Goal: Task Accomplishment & Management: Complete application form

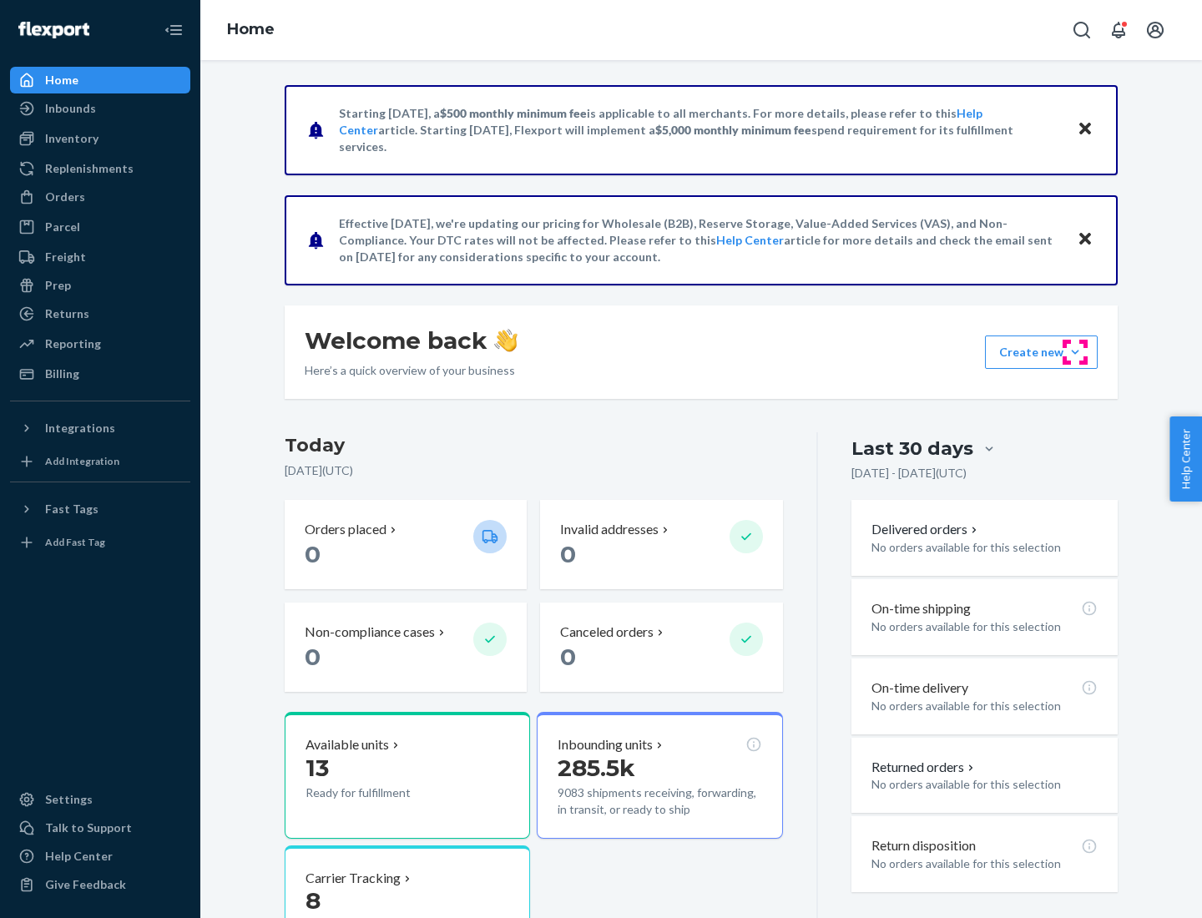
click at [1075, 352] on button "Create new Create new inbound Create new order Create new product" at bounding box center [1041, 351] width 113 height 33
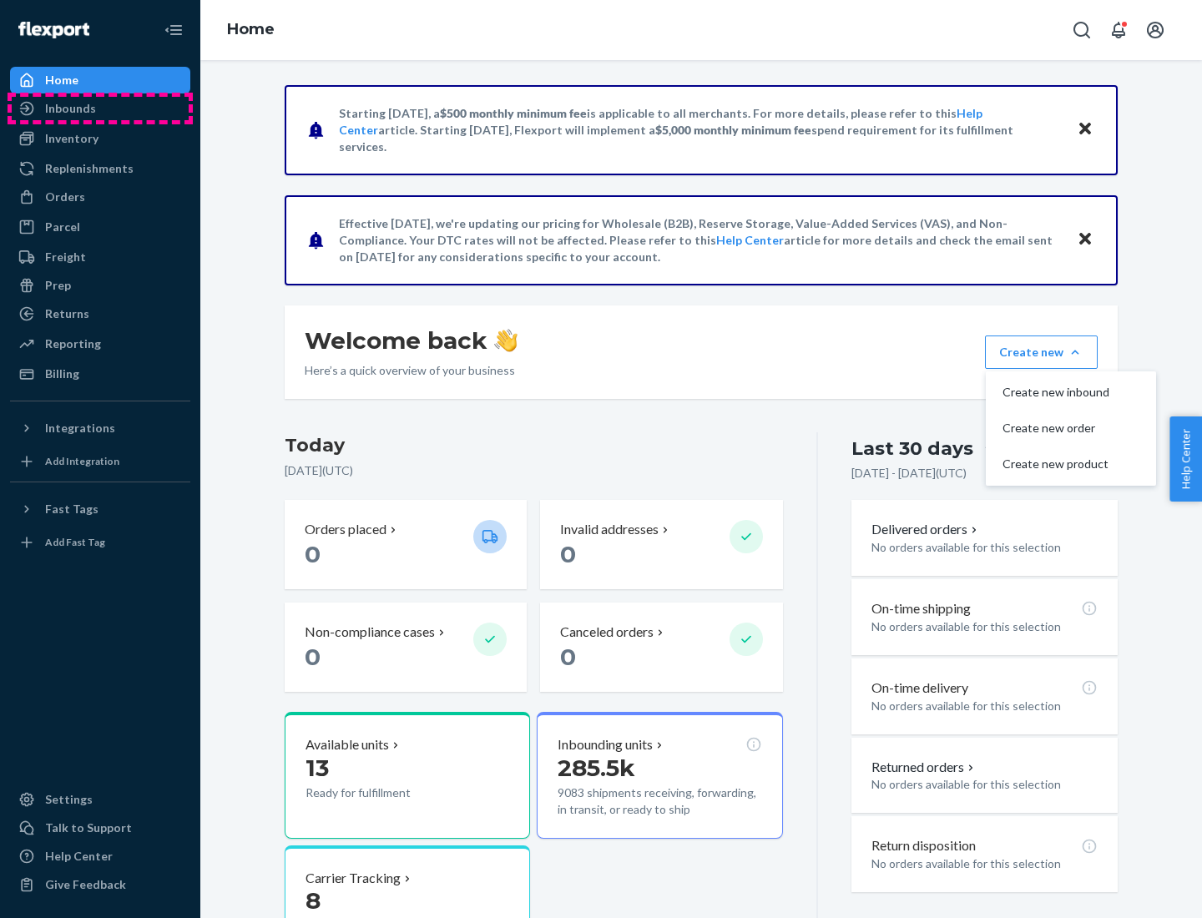
click at [100, 108] on div "Inbounds" at bounding box center [100, 108] width 177 height 23
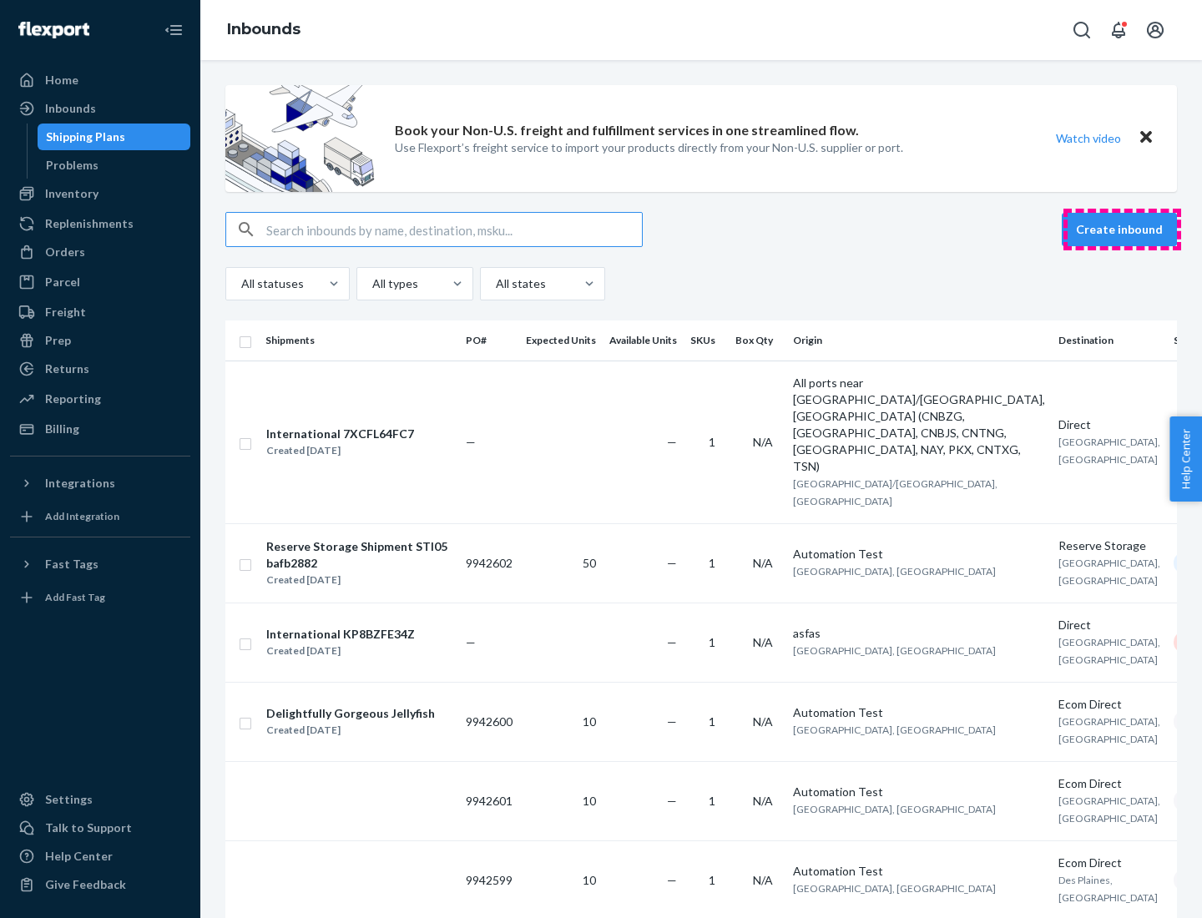
click at [1122, 230] on button "Create inbound" at bounding box center [1119, 229] width 115 height 33
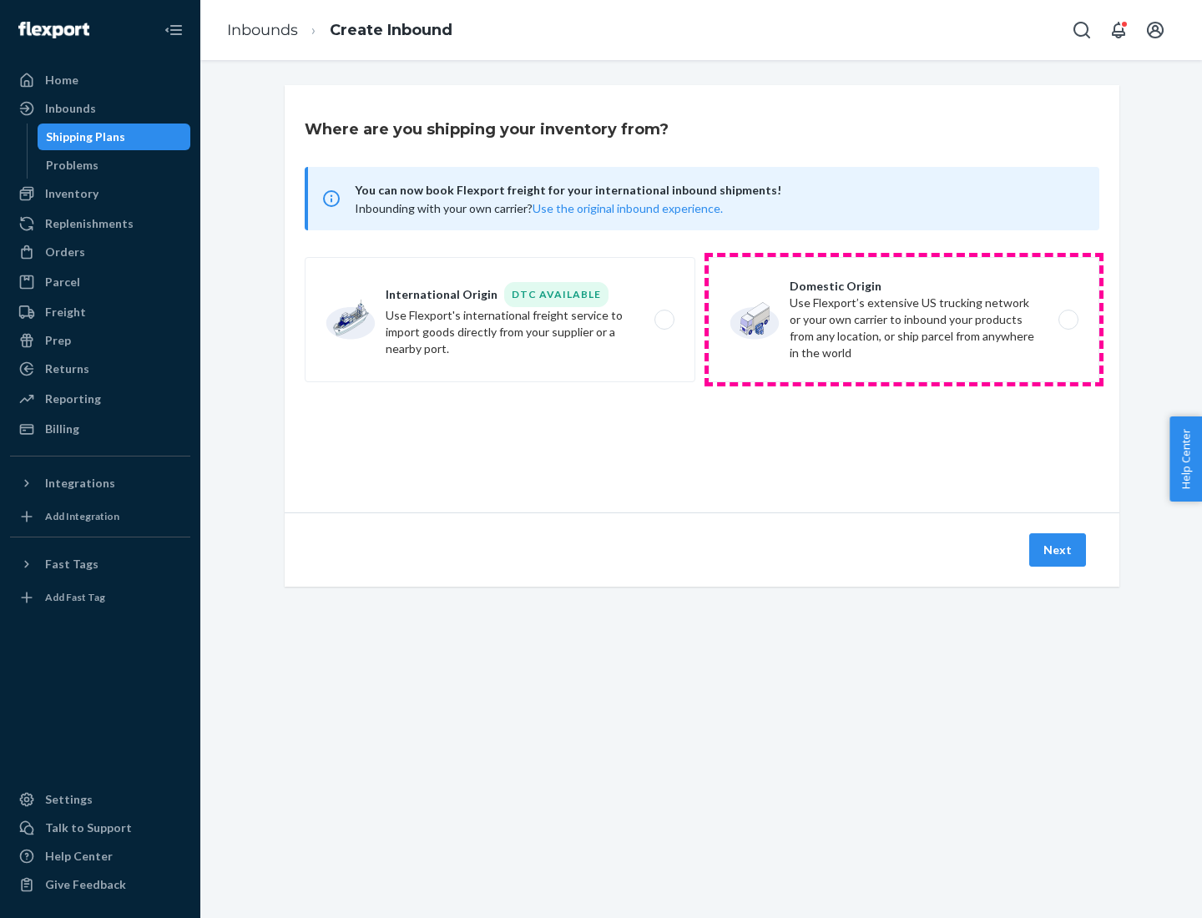
click at [904, 320] on label "Domestic Origin Use Flexport’s extensive US trucking network or your own carrie…" at bounding box center [904, 319] width 391 height 125
click at [1067, 320] on input "Domestic Origin Use Flexport’s extensive US trucking network or your own carrie…" at bounding box center [1072, 320] width 11 height 11
radio input "true"
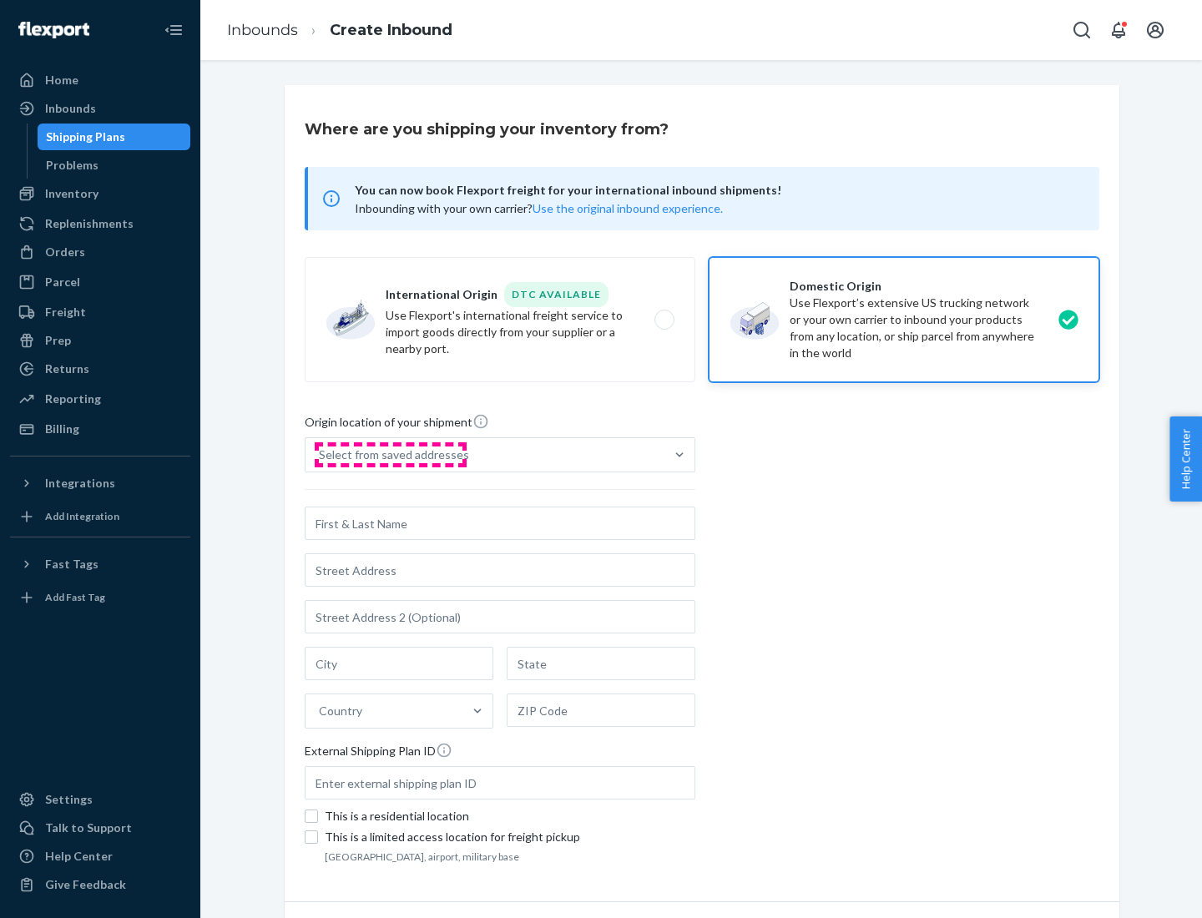
click at [390, 455] on div "Select from saved addresses" at bounding box center [394, 454] width 150 height 17
click at [320, 455] on input "Select from saved addresses" at bounding box center [320, 454] width 2 height 17
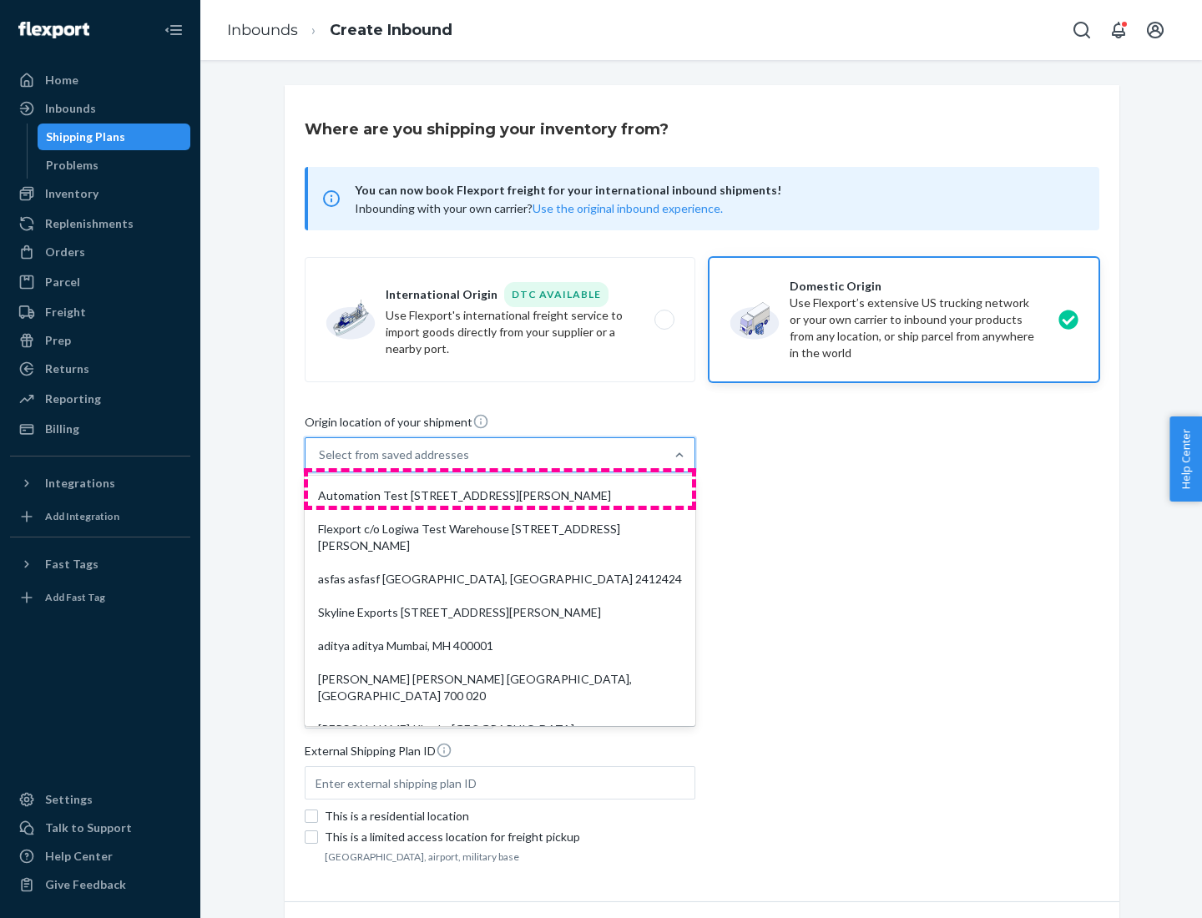
scroll to position [7, 0]
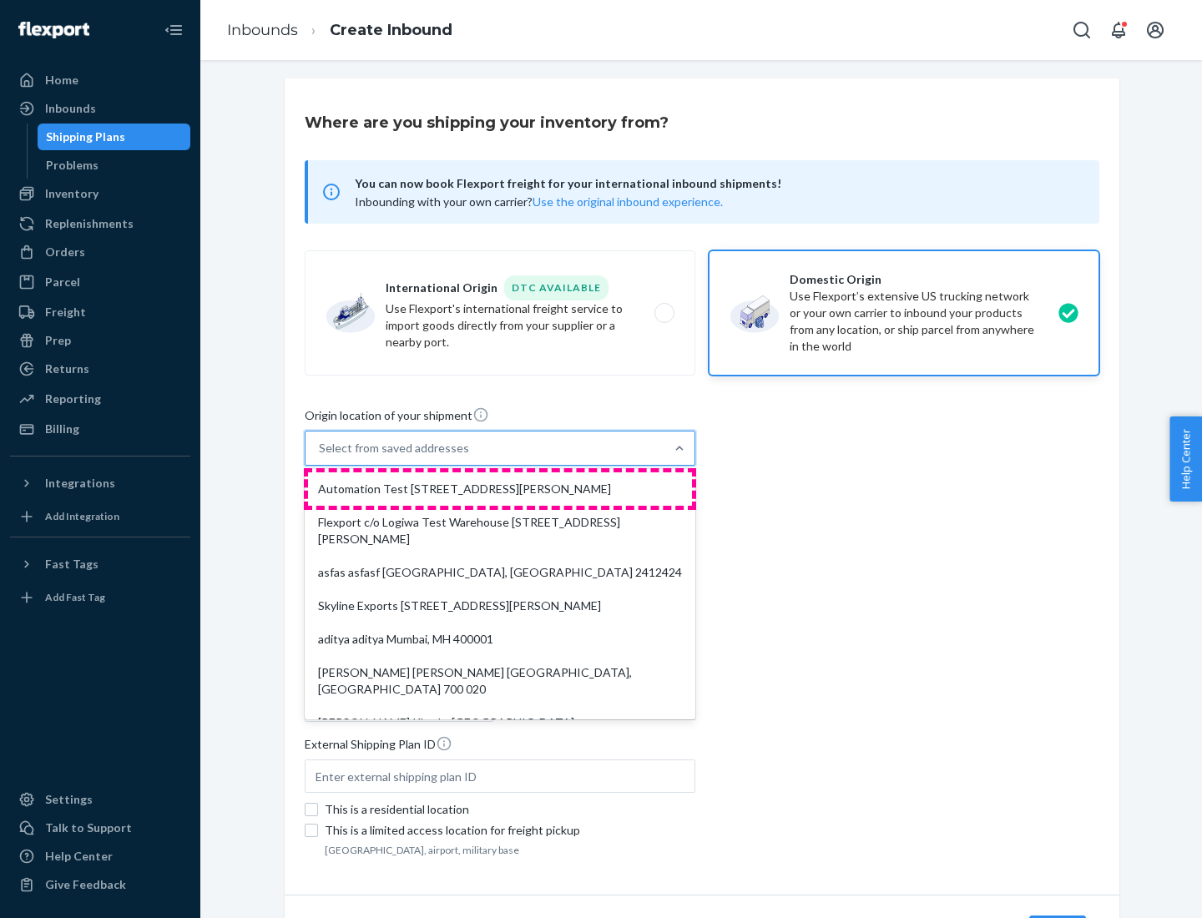
click at [500, 489] on div "Automation Test [STREET_ADDRESS][PERSON_NAME]" at bounding box center [500, 488] width 384 height 33
click at [320, 457] on input "option Automation Test [STREET_ADDRESS][PERSON_NAME]. 9 results available. Use …" at bounding box center [320, 448] width 2 height 17
type input "Automation Test"
type input "9th Floor"
type input "[GEOGRAPHIC_DATA]"
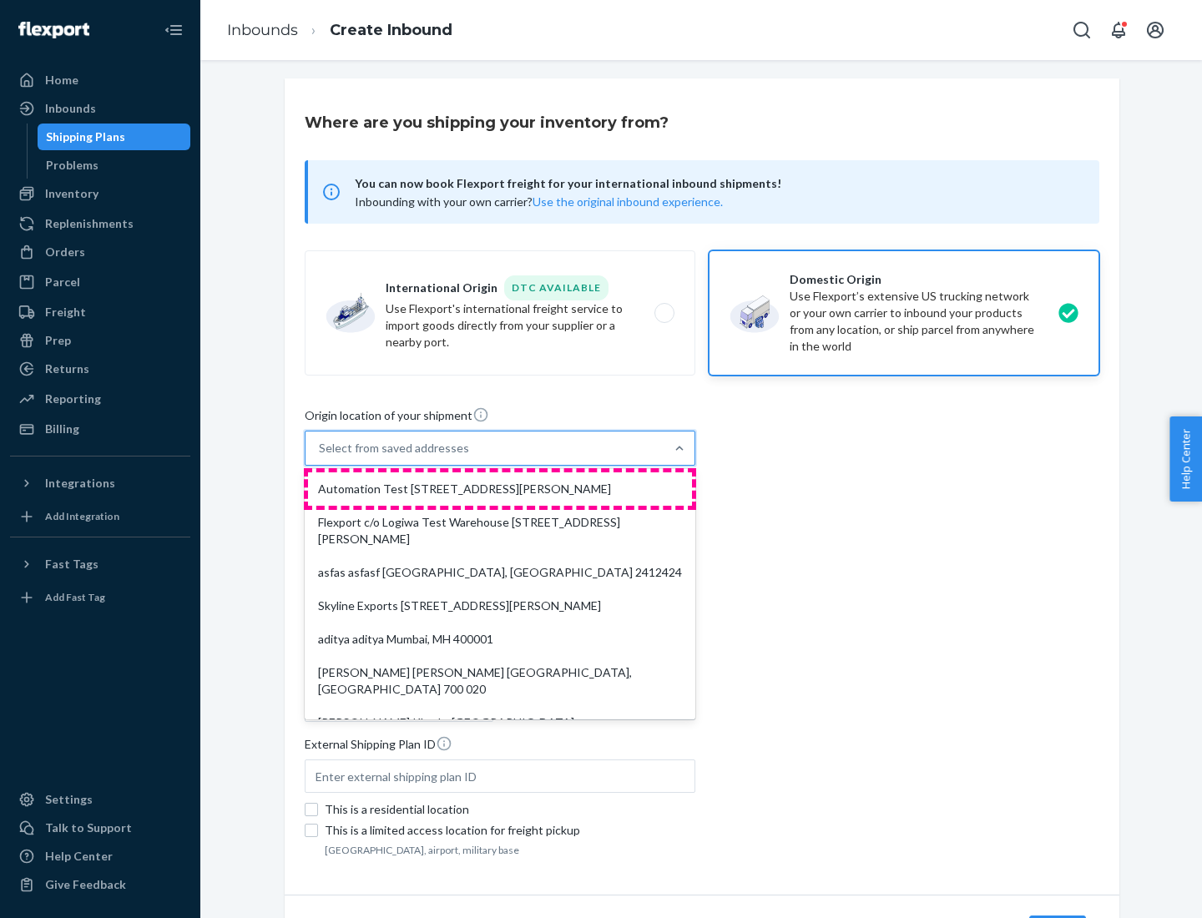
type input "CA"
type input "94104"
type input "[STREET_ADDRESS][PERSON_NAME]"
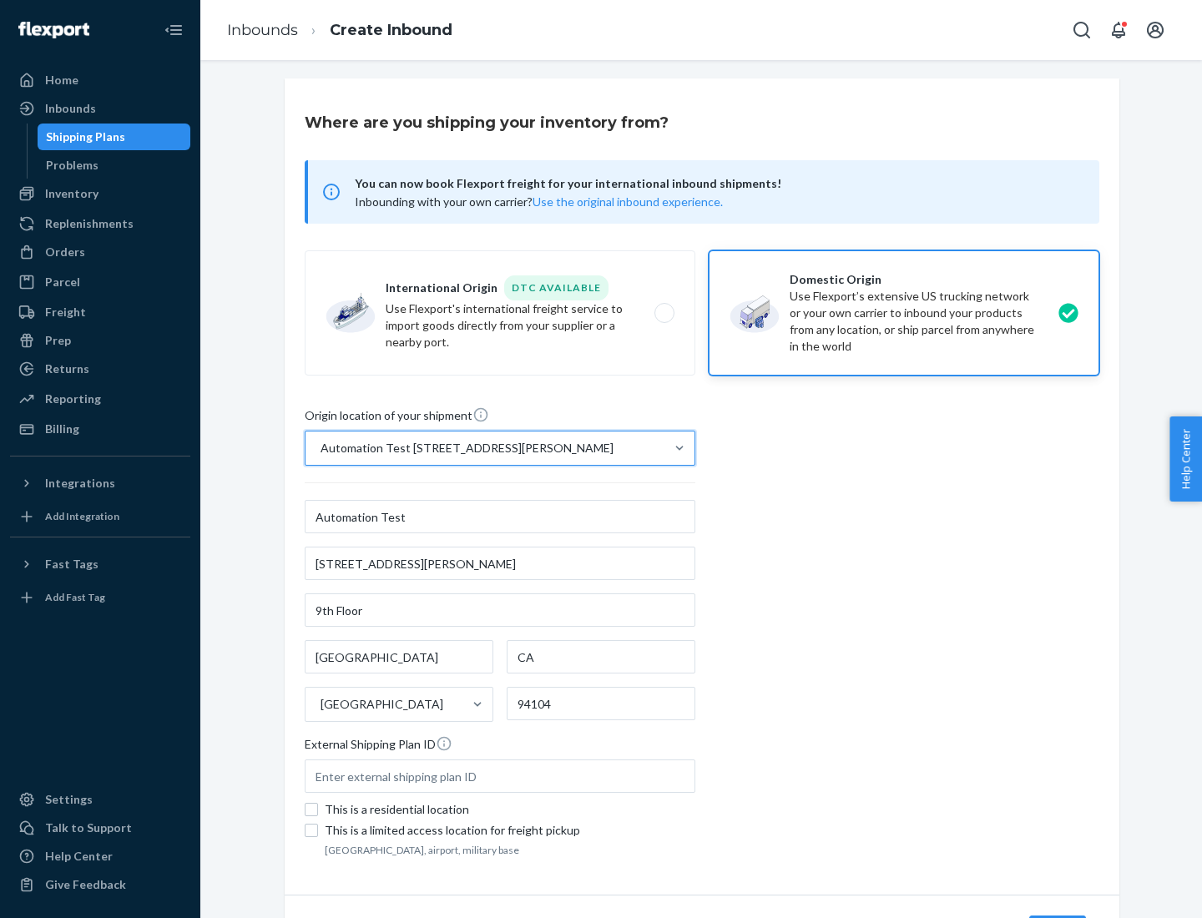
scroll to position [98, 0]
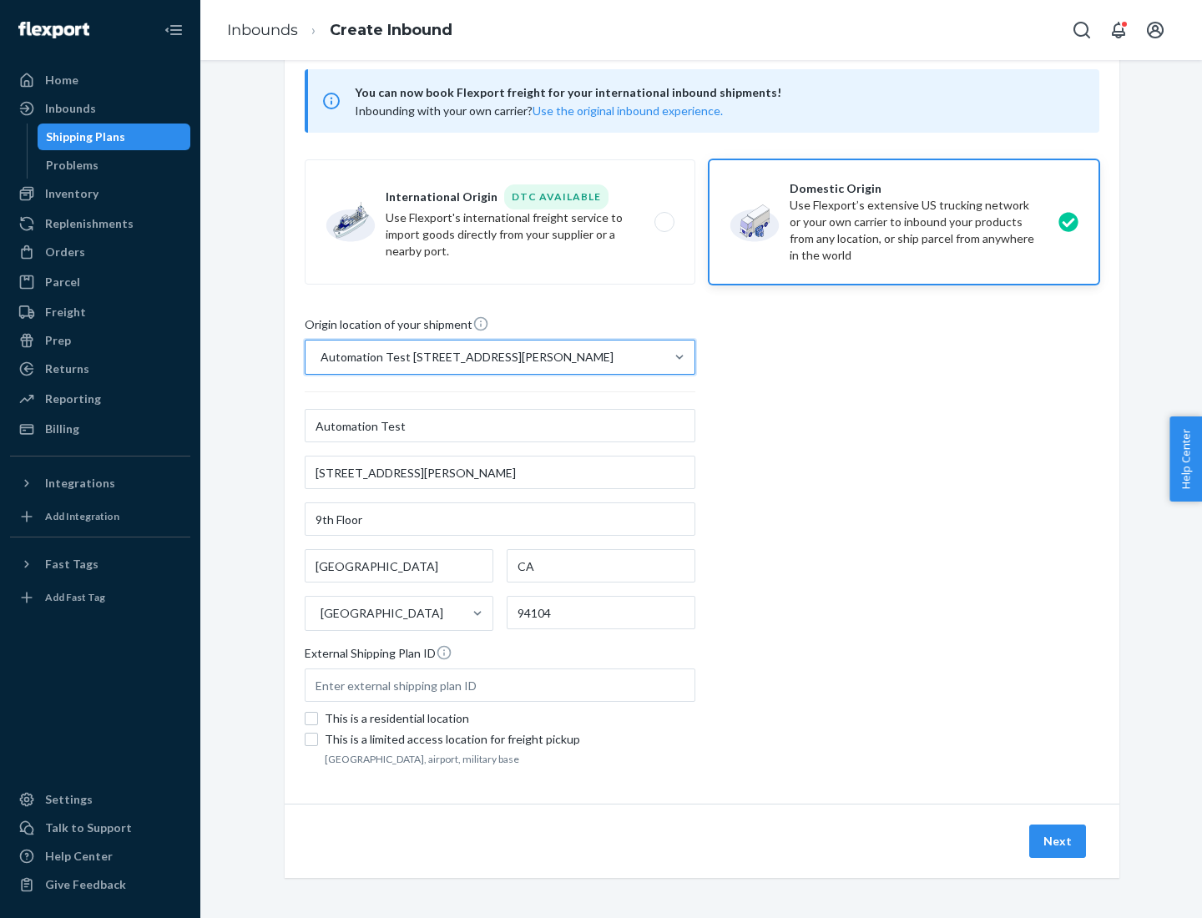
click at [1058, 841] on button "Next" at bounding box center [1057, 841] width 57 height 33
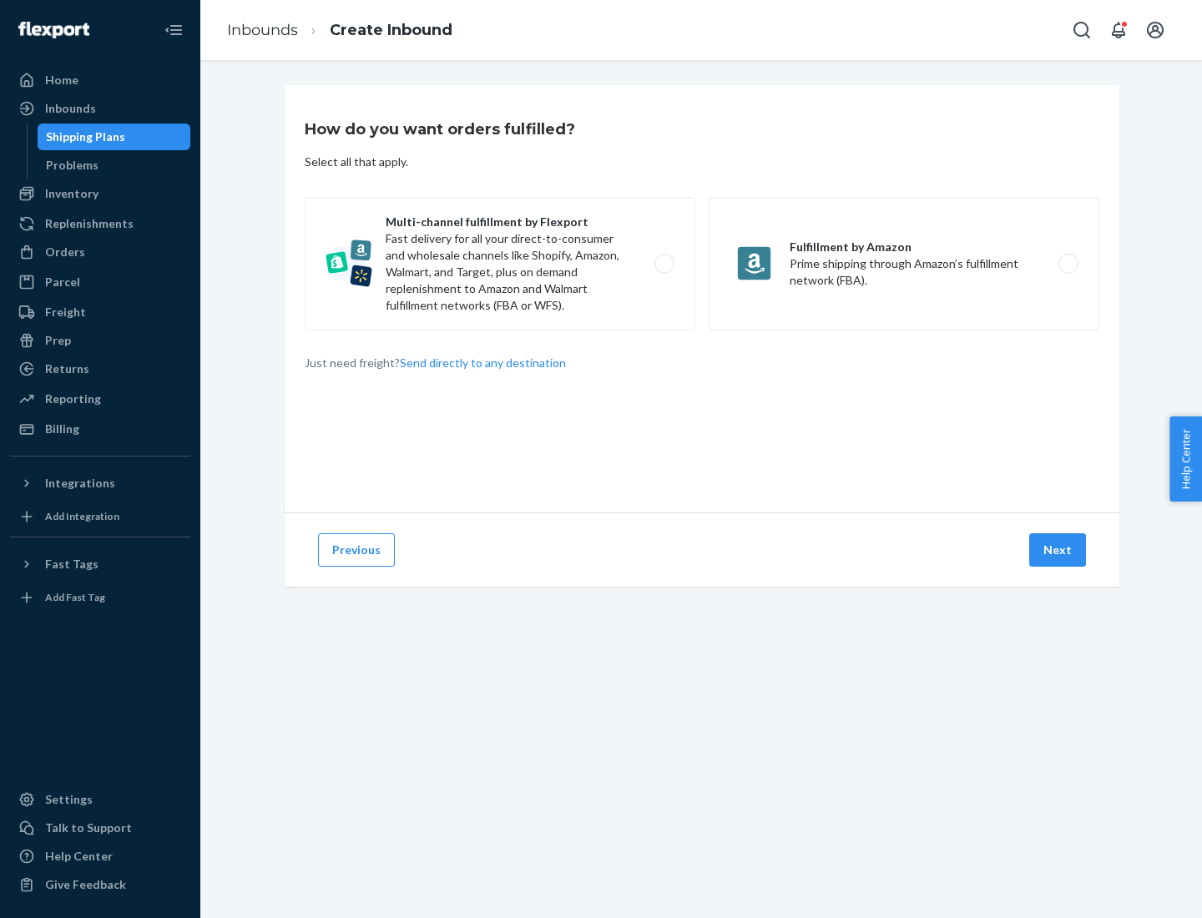
click at [500, 264] on label "Multi-channel fulfillment by Flexport Fast delivery for all your direct-to-cons…" at bounding box center [500, 264] width 391 height 134
click at [663, 264] on input "Multi-channel fulfillment by Flexport Fast delivery for all your direct-to-cons…" at bounding box center [668, 264] width 11 height 11
radio input "true"
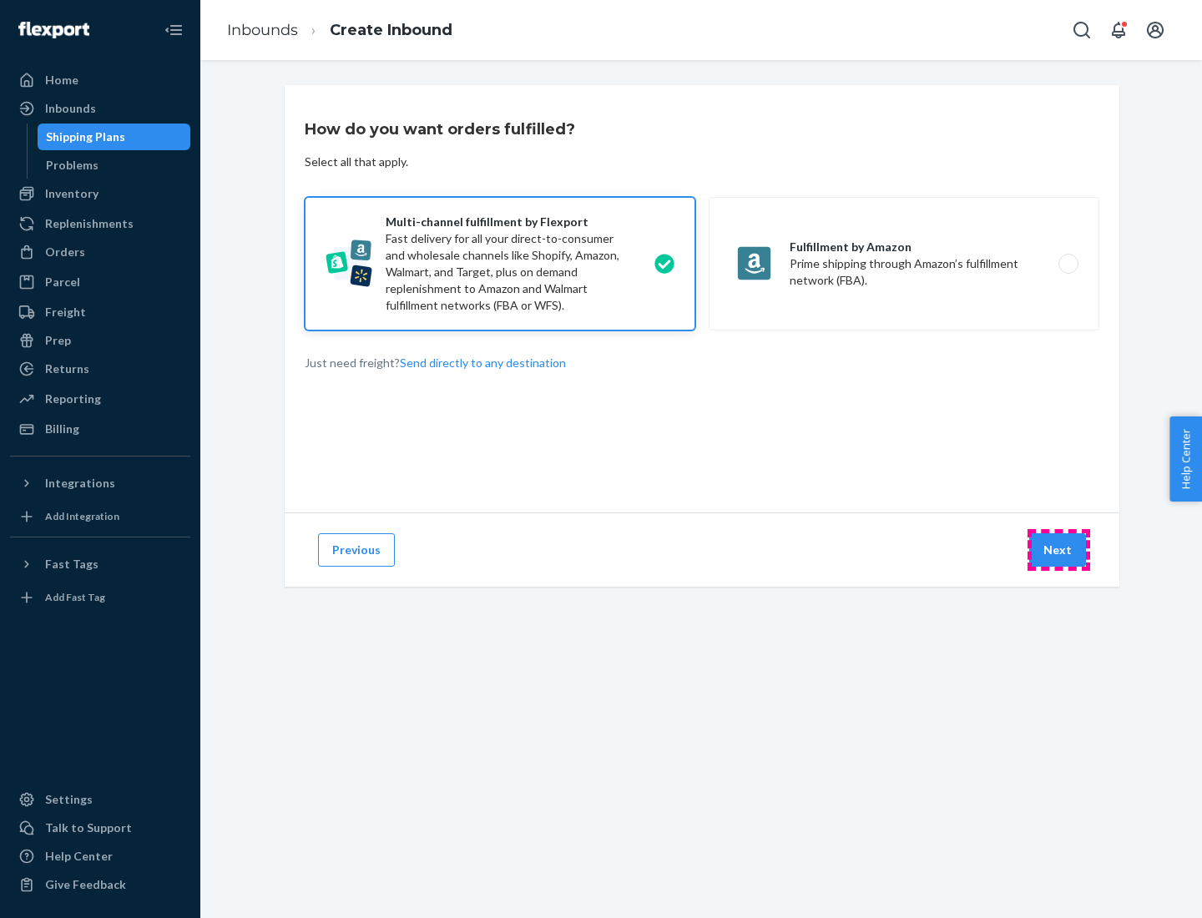
click at [1058, 550] on button "Next" at bounding box center [1057, 549] width 57 height 33
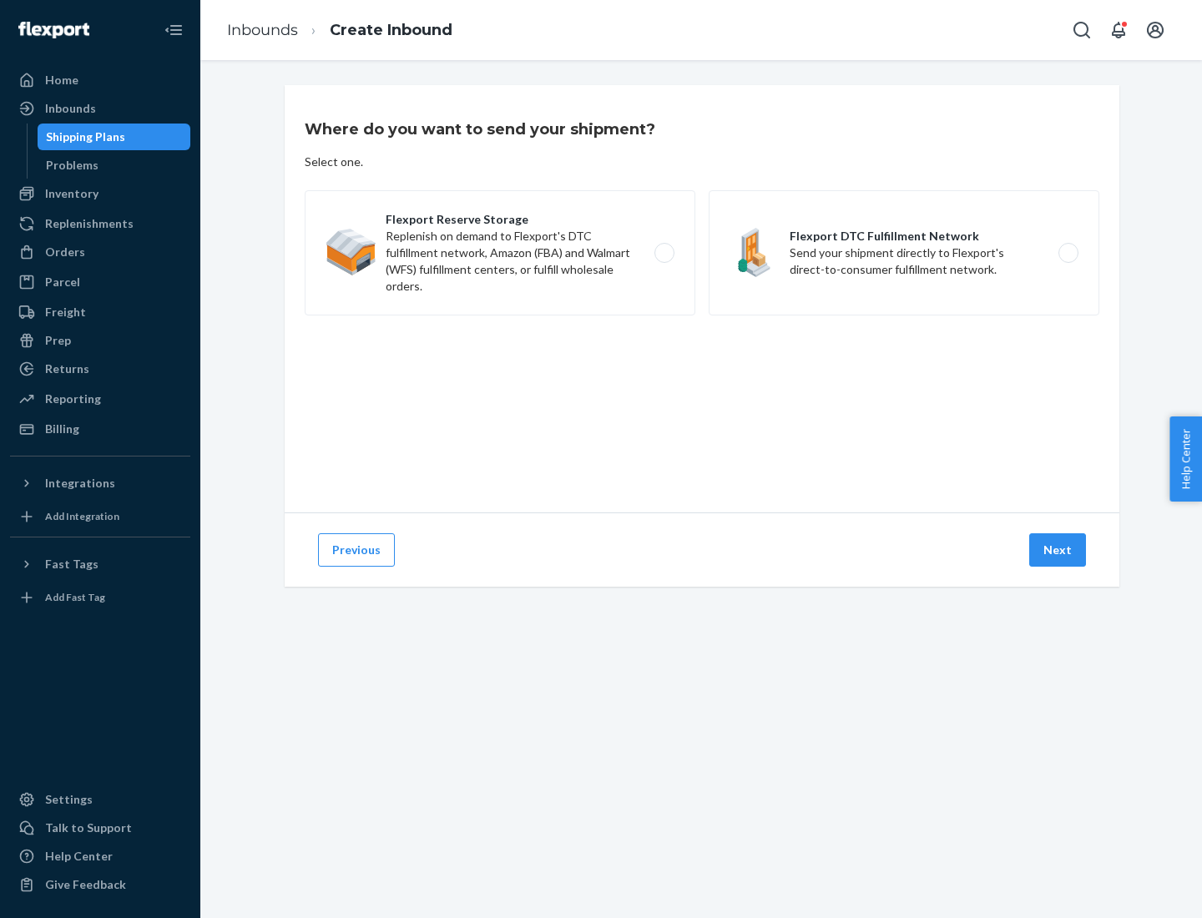
click at [904, 253] on label "Flexport DTC Fulfillment Network Send your shipment directly to Flexport's dire…" at bounding box center [904, 252] width 391 height 125
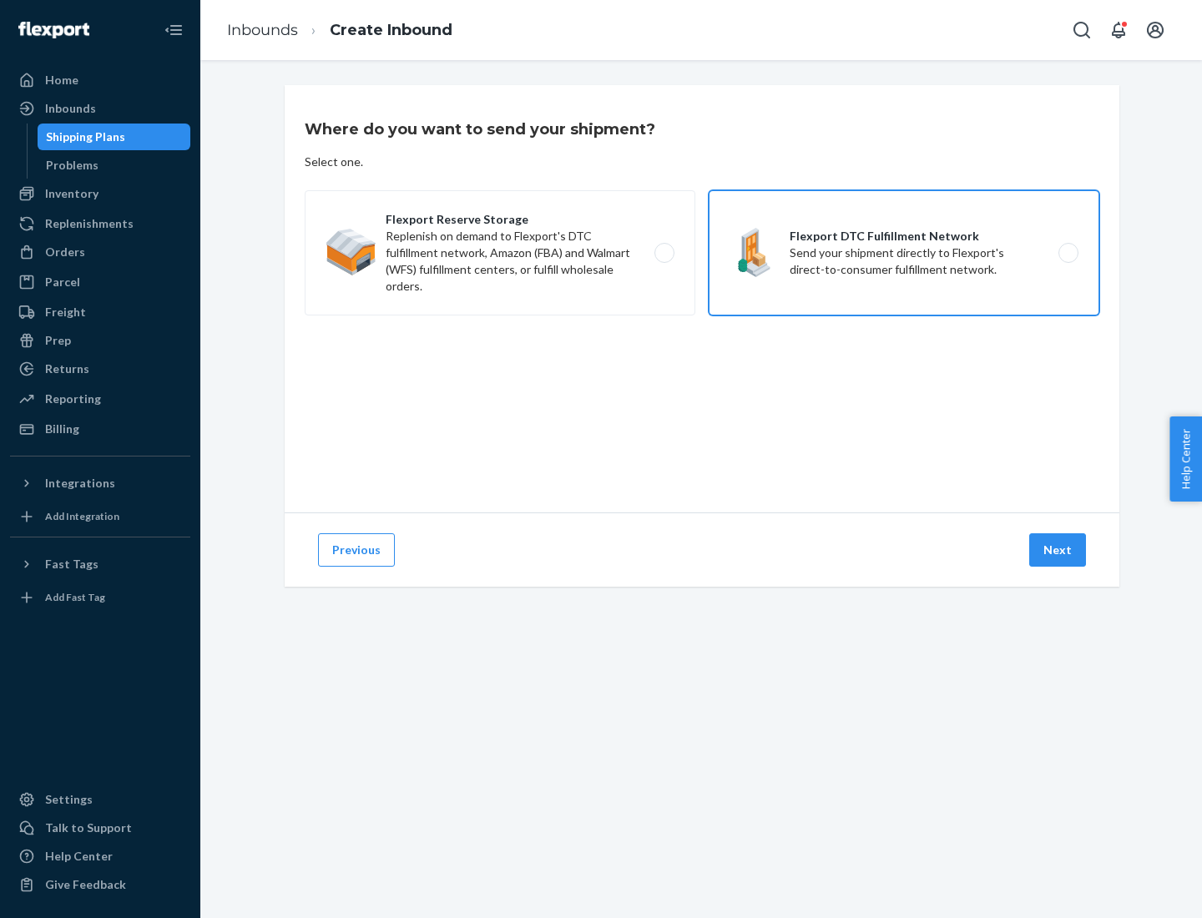
click at [1067, 253] on input "Flexport DTC Fulfillment Network Send your shipment directly to Flexport's dire…" at bounding box center [1072, 253] width 11 height 11
radio input "true"
click at [1058, 550] on button "Next" at bounding box center [1057, 549] width 57 height 33
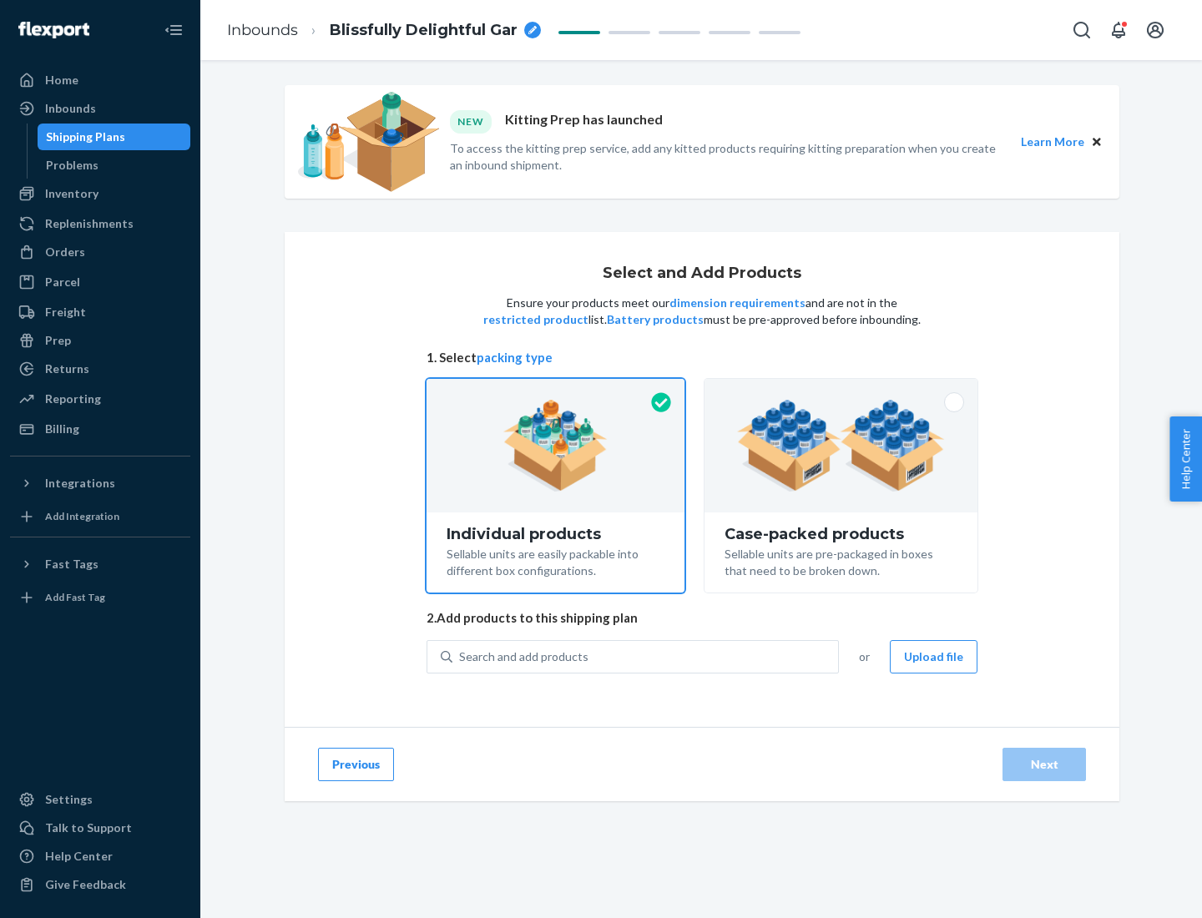
click at [841, 446] on img at bounding box center [841, 446] width 208 height 92
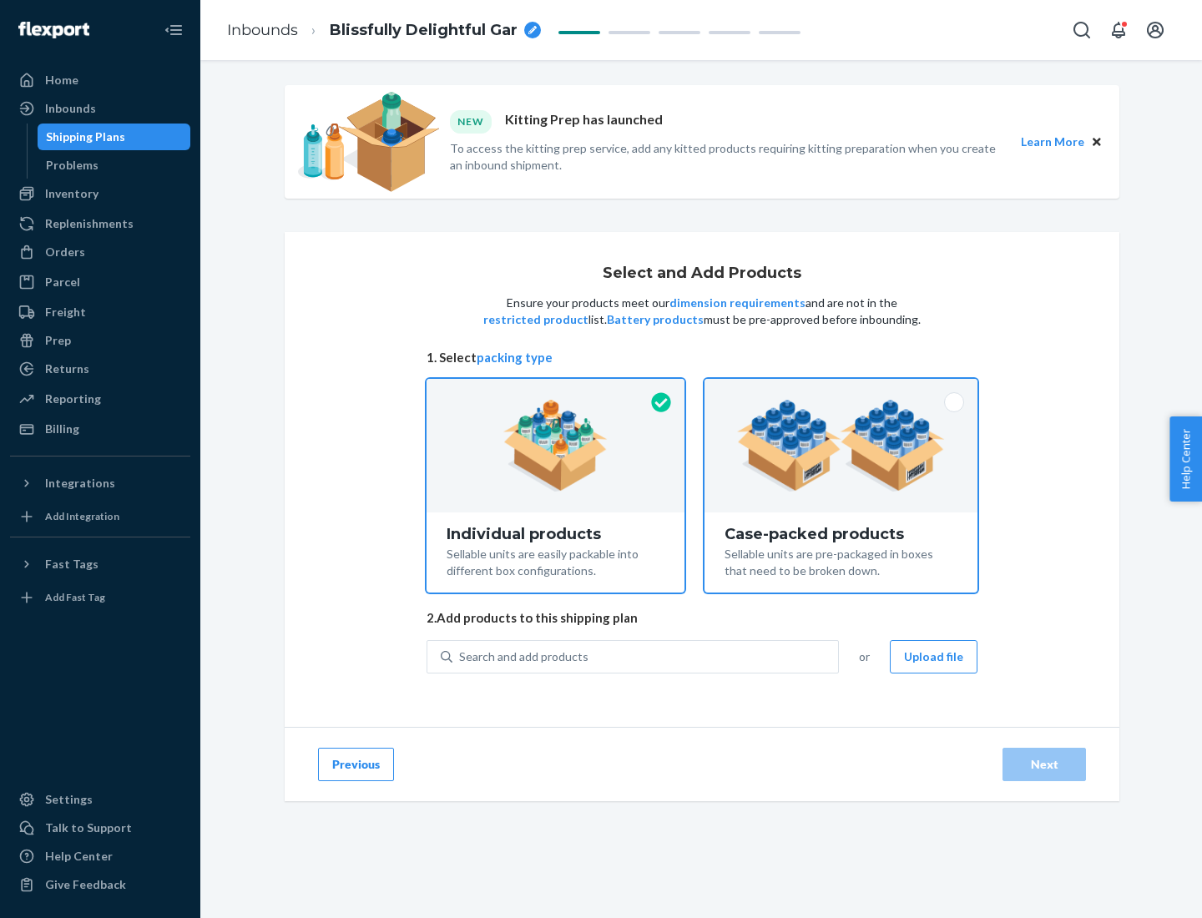
click at [841, 390] on input "Case-packed products Sellable units are pre-packaged in boxes that need to be b…" at bounding box center [840, 384] width 11 height 11
radio input "true"
radio input "false"
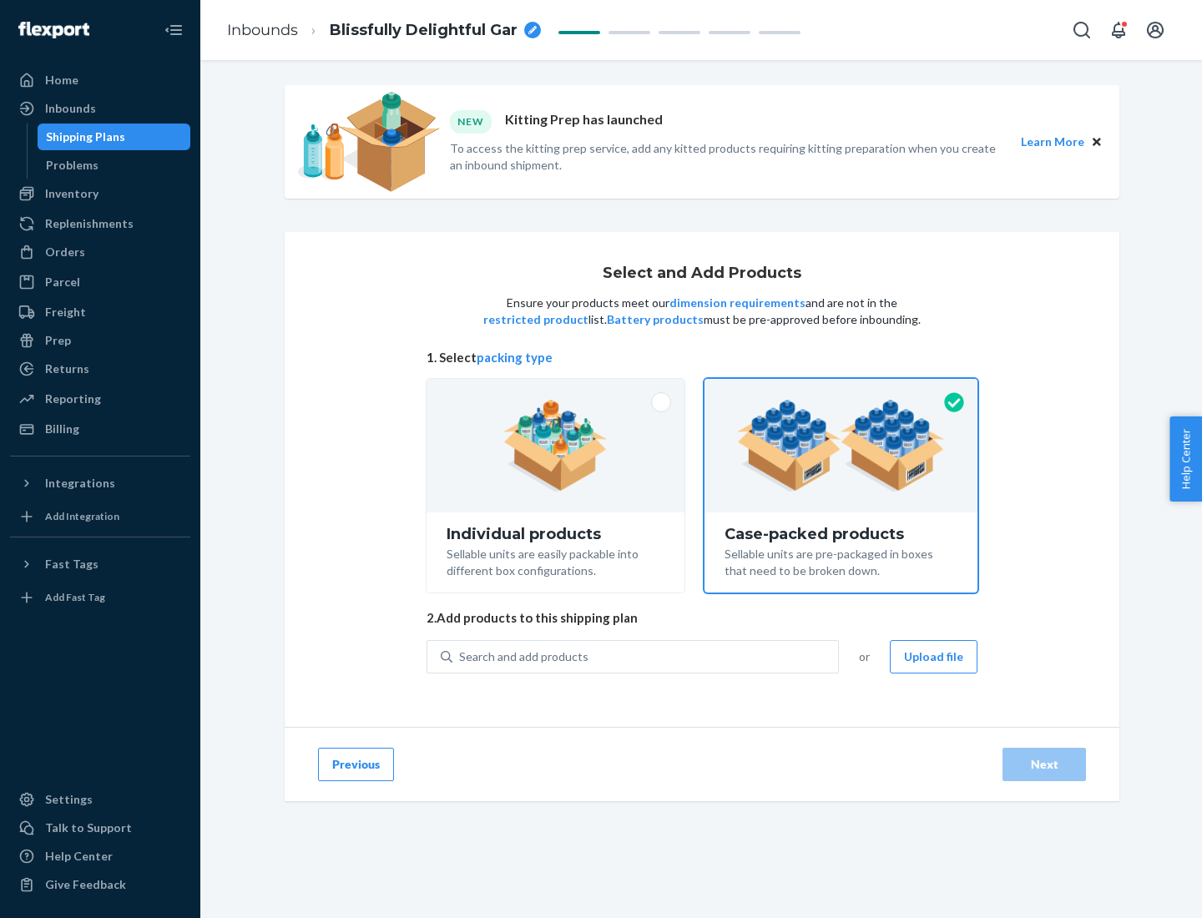
click at [646, 656] on div "Search and add products" at bounding box center [645, 657] width 386 height 30
click at [461, 656] on input "Search and add products" at bounding box center [460, 656] width 2 height 17
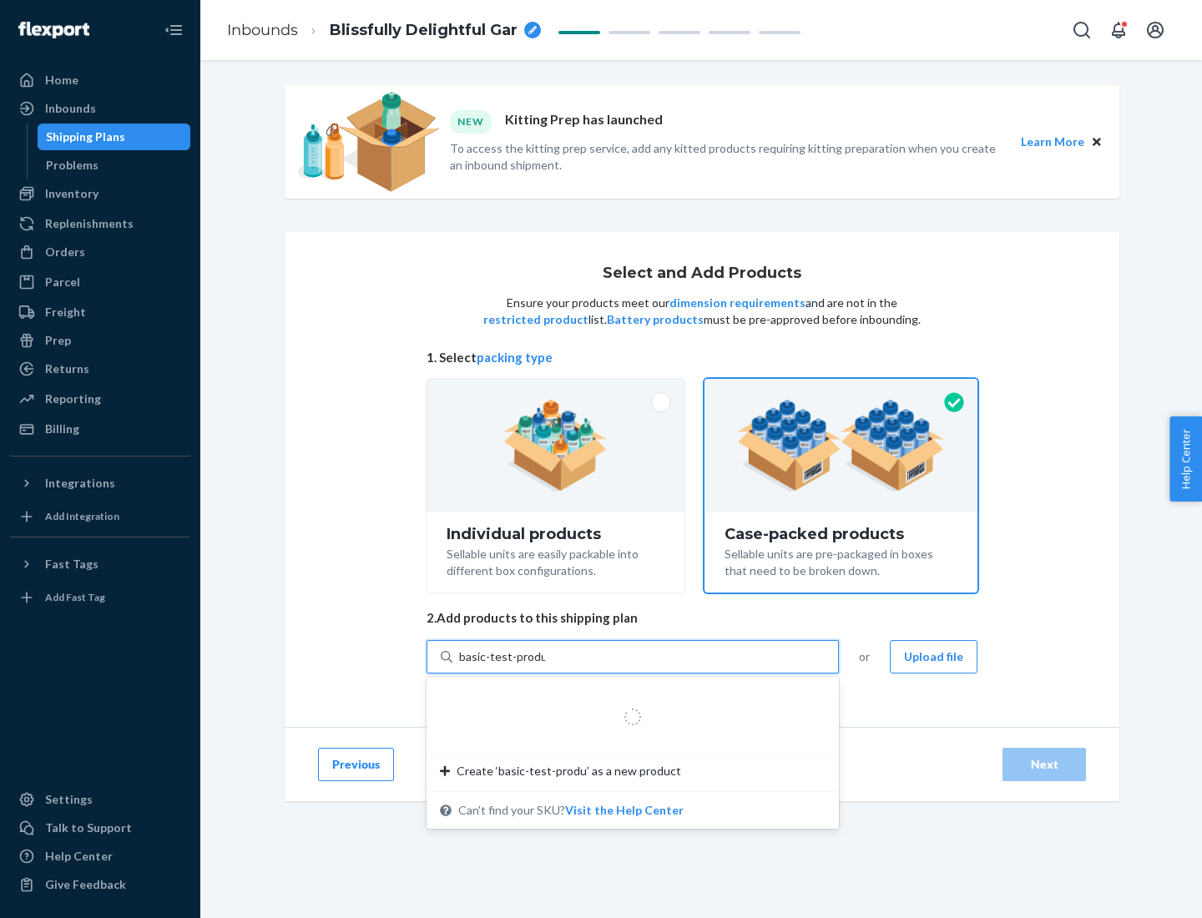
type input "basic-test-product-1"
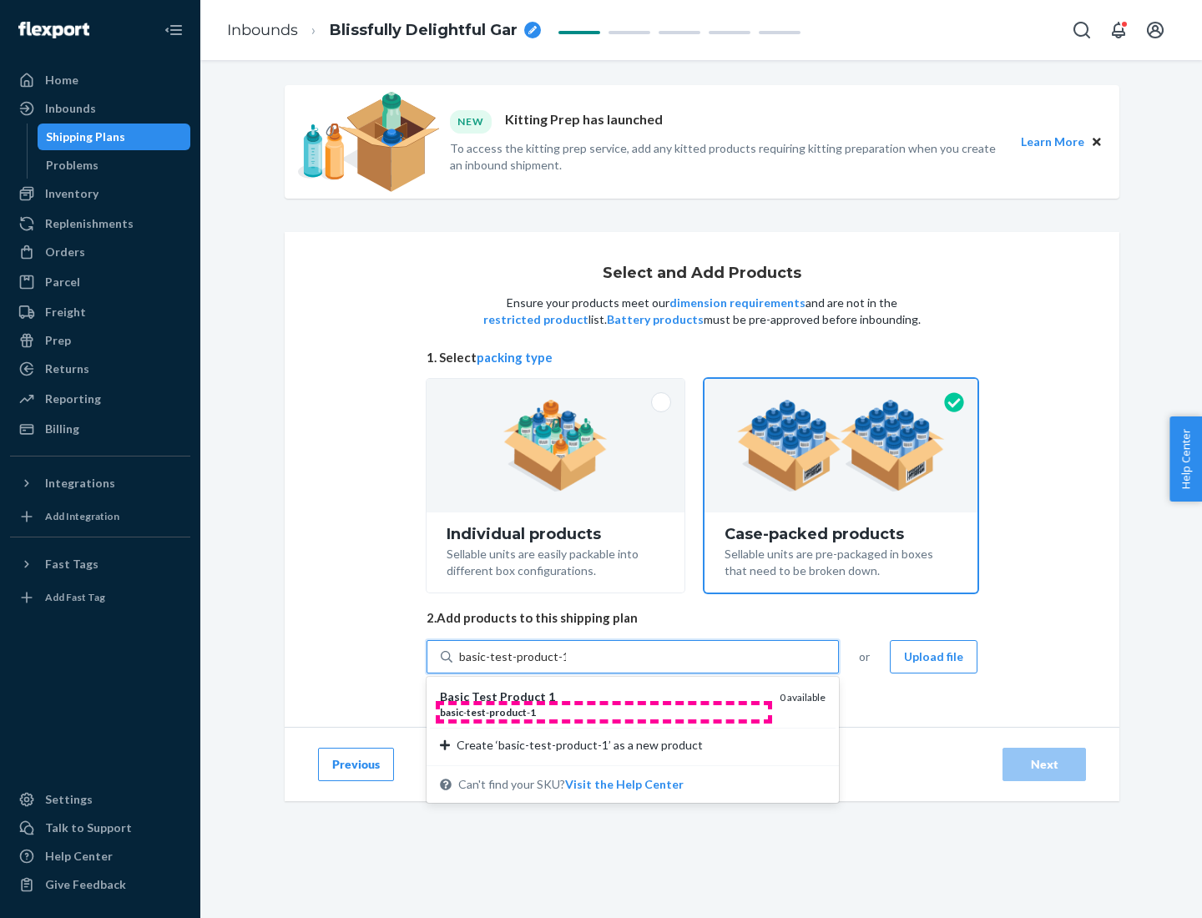
click at [603, 712] on div "basic - test - product - 1" at bounding box center [603, 712] width 326 height 14
click at [566, 665] on input "basic-test-product-1" at bounding box center [512, 656] width 107 height 17
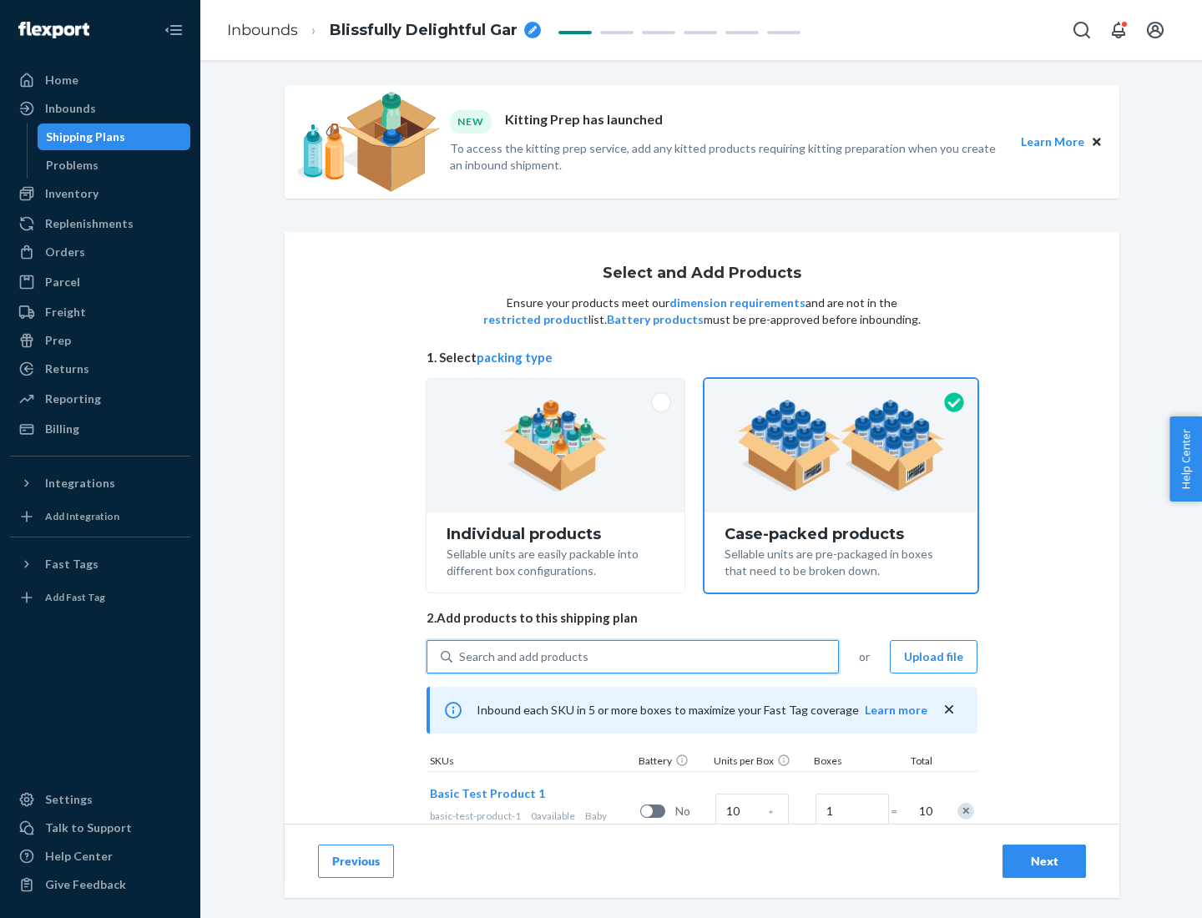
scroll to position [60, 0]
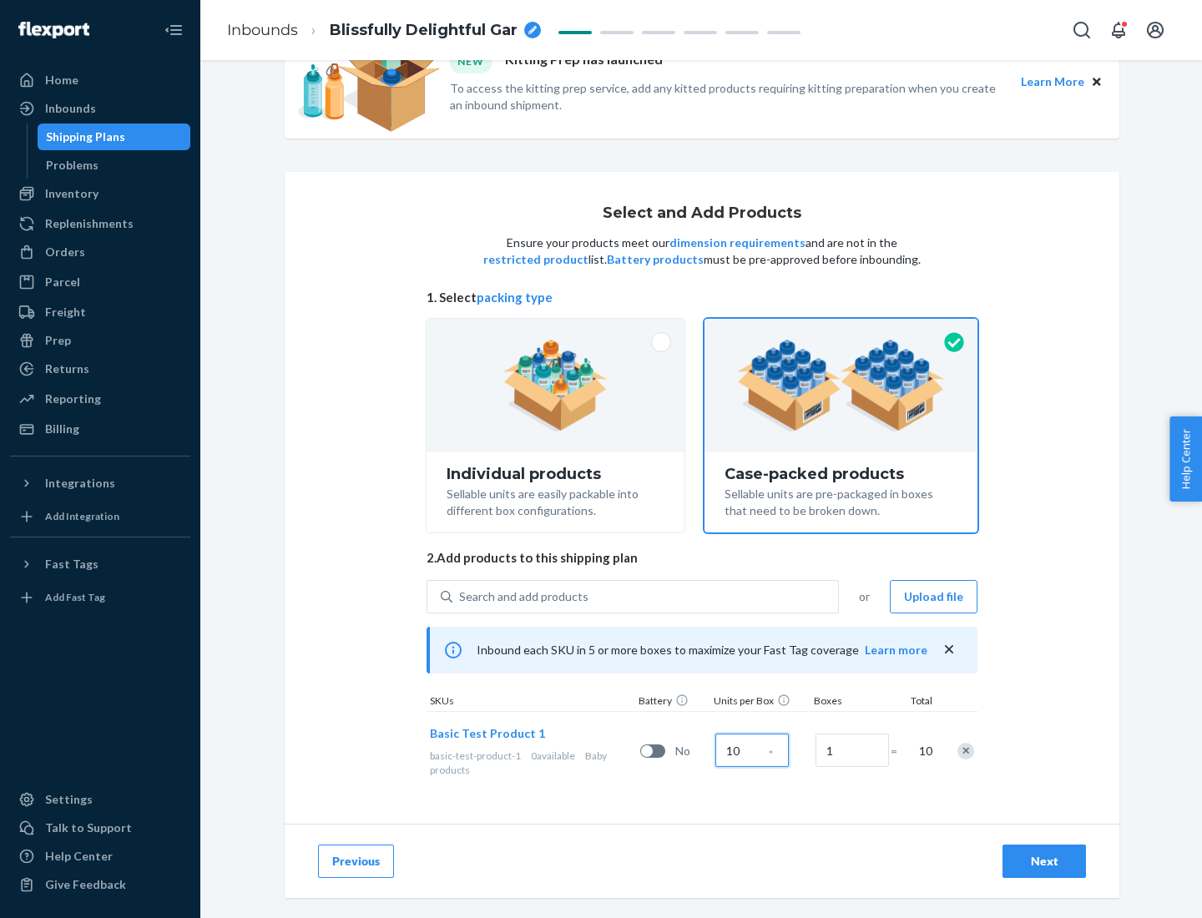
type input "10"
type input "7"
click at [1044, 861] on div "Next" at bounding box center [1044, 861] width 55 height 17
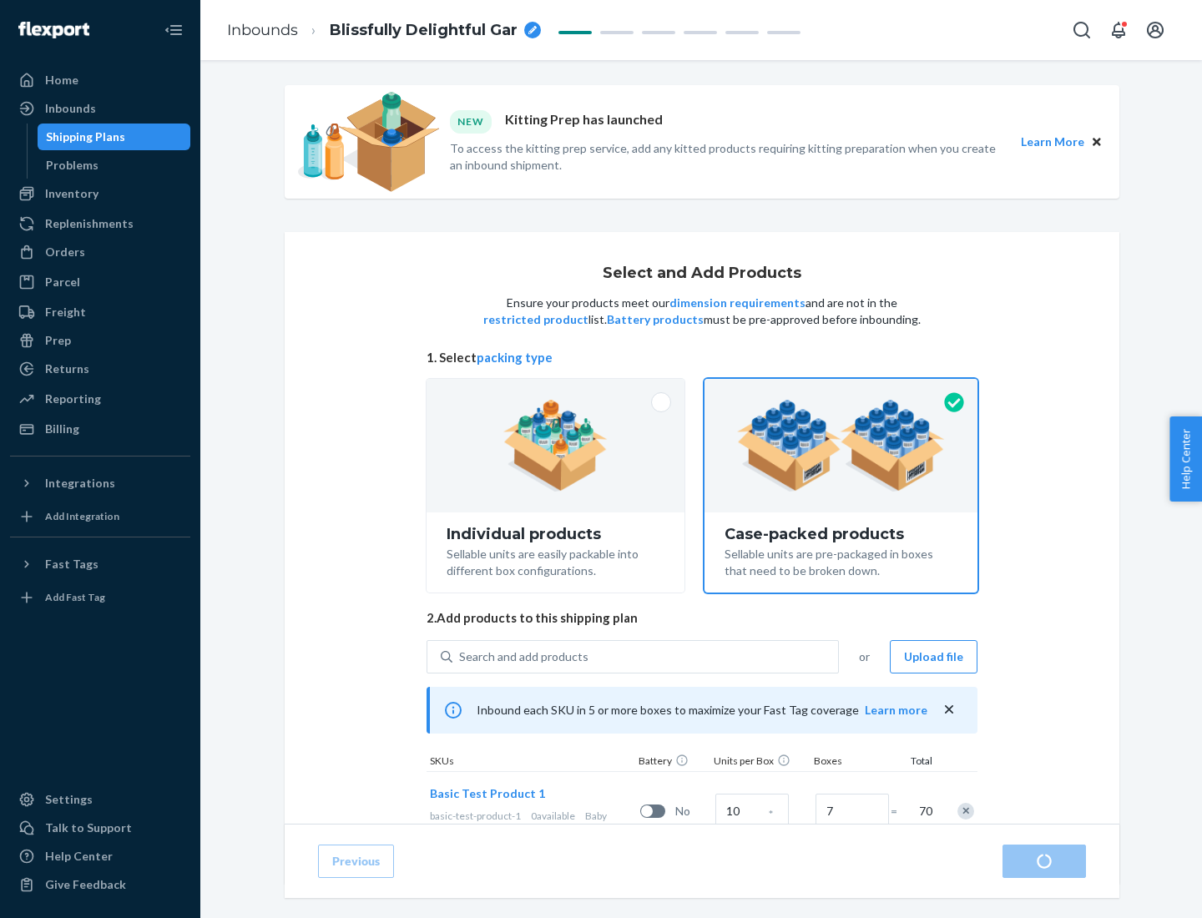
radio input "true"
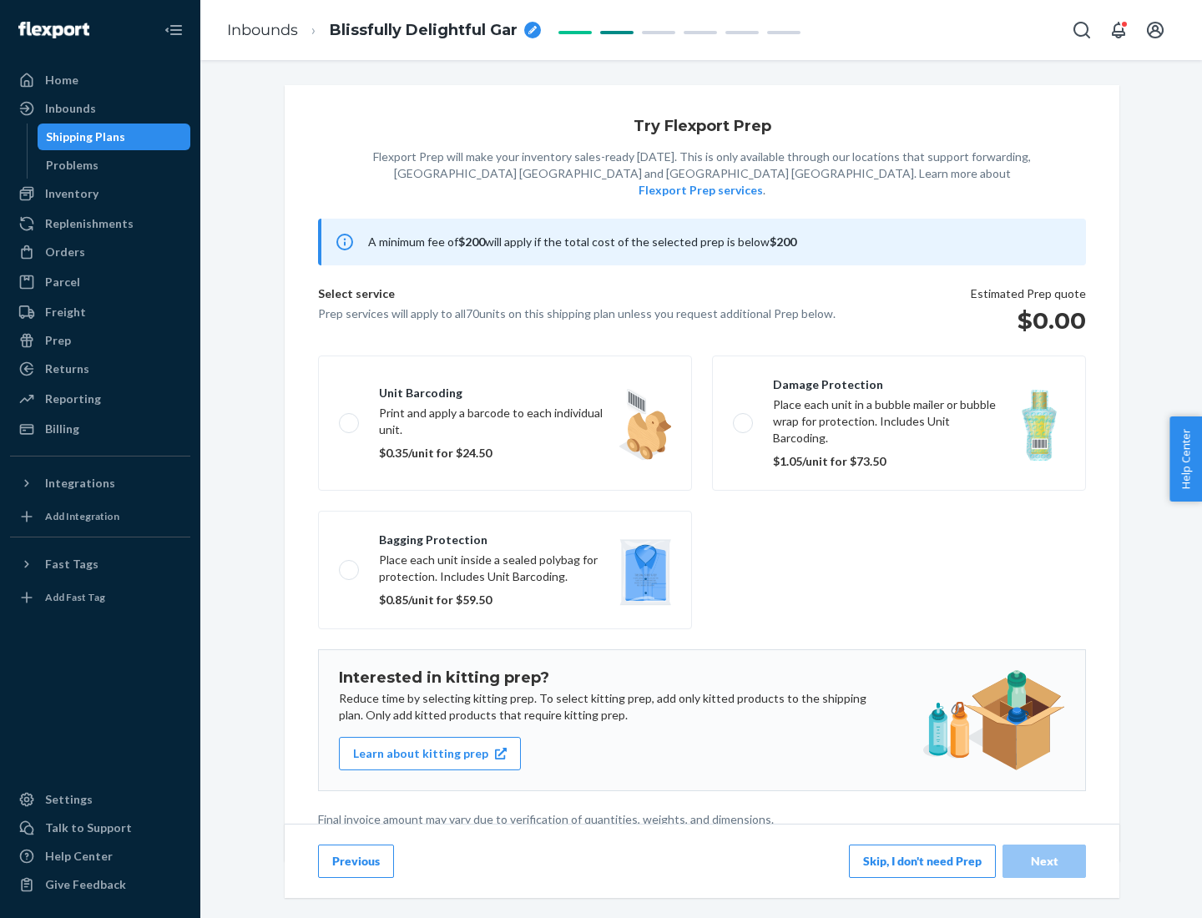
scroll to position [4, 0]
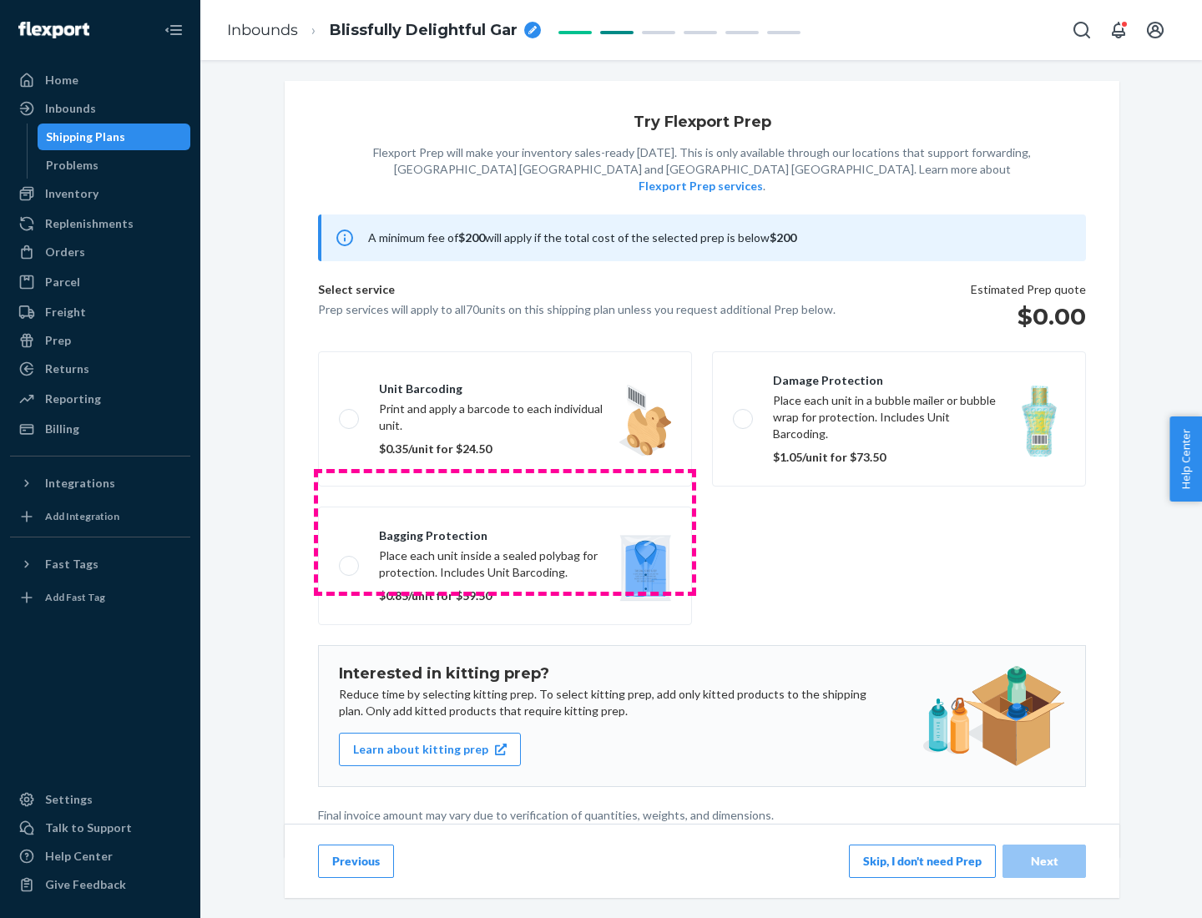
click at [505, 532] on label "Bagging protection Place each unit inside a sealed polybag for protection. Incl…" at bounding box center [505, 566] width 374 height 119
click at [350, 560] on input "Bagging protection Place each unit inside a sealed polybag for protection. Incl…" at bounding box center [344, 565] width 11 height 11
checkbox input "true"
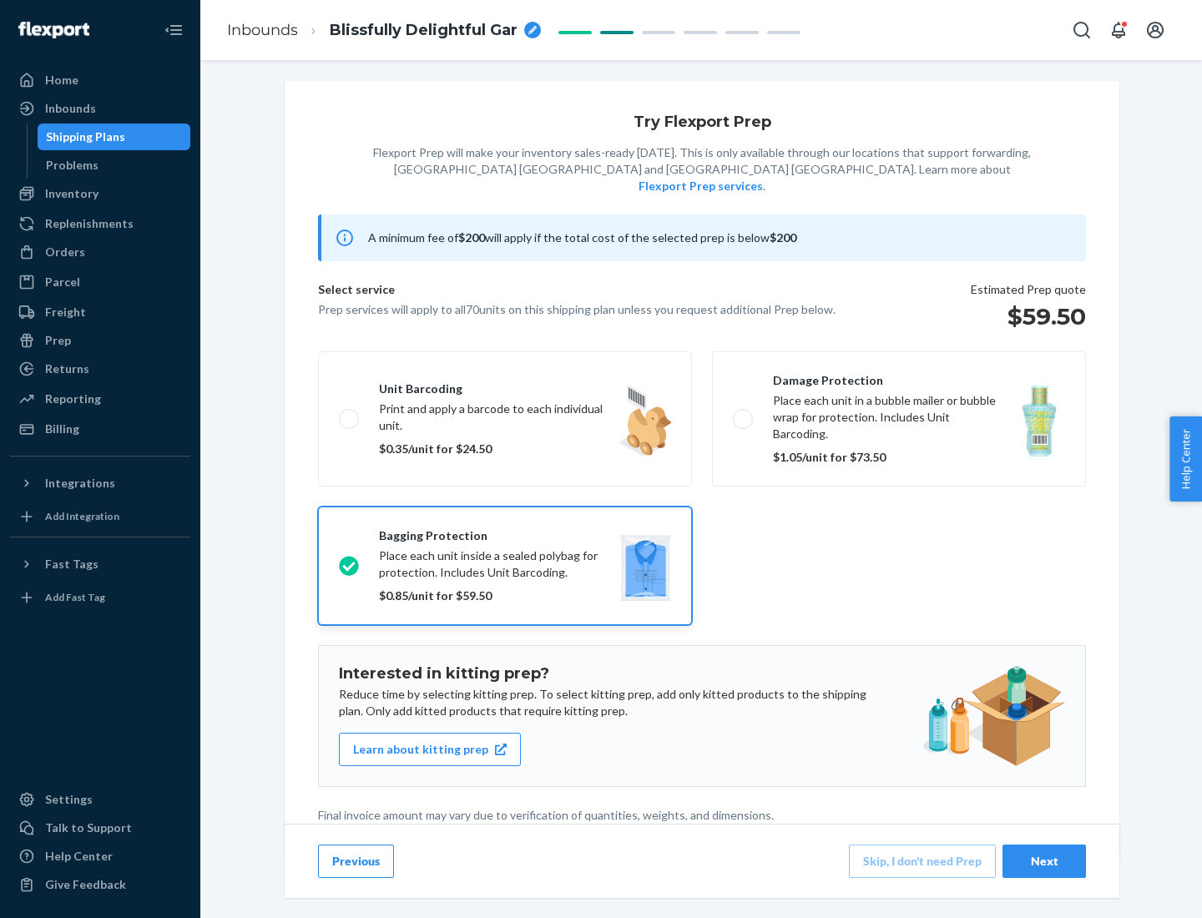
click at [1044, 860] on div "Next" at bounding box center [1044, 861] width 55 height 17
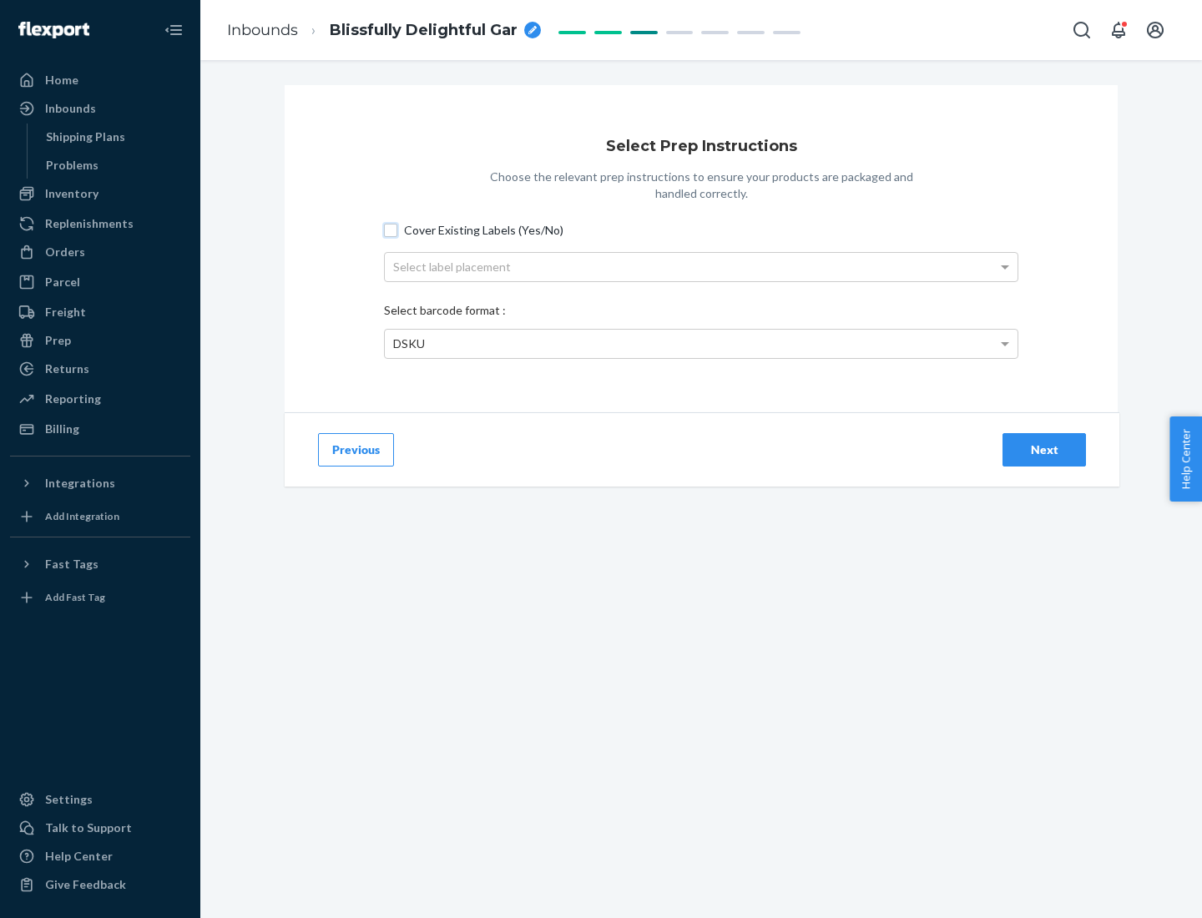
click at [391, 230] on input "Cover Existing Labels (Yes/No)" at bounding box center [390, 230] width 13 height 13
checkbox input "true"
click at [701, 266] on div "Select label placement" at bounding box center [701, 267] width 633 height 28
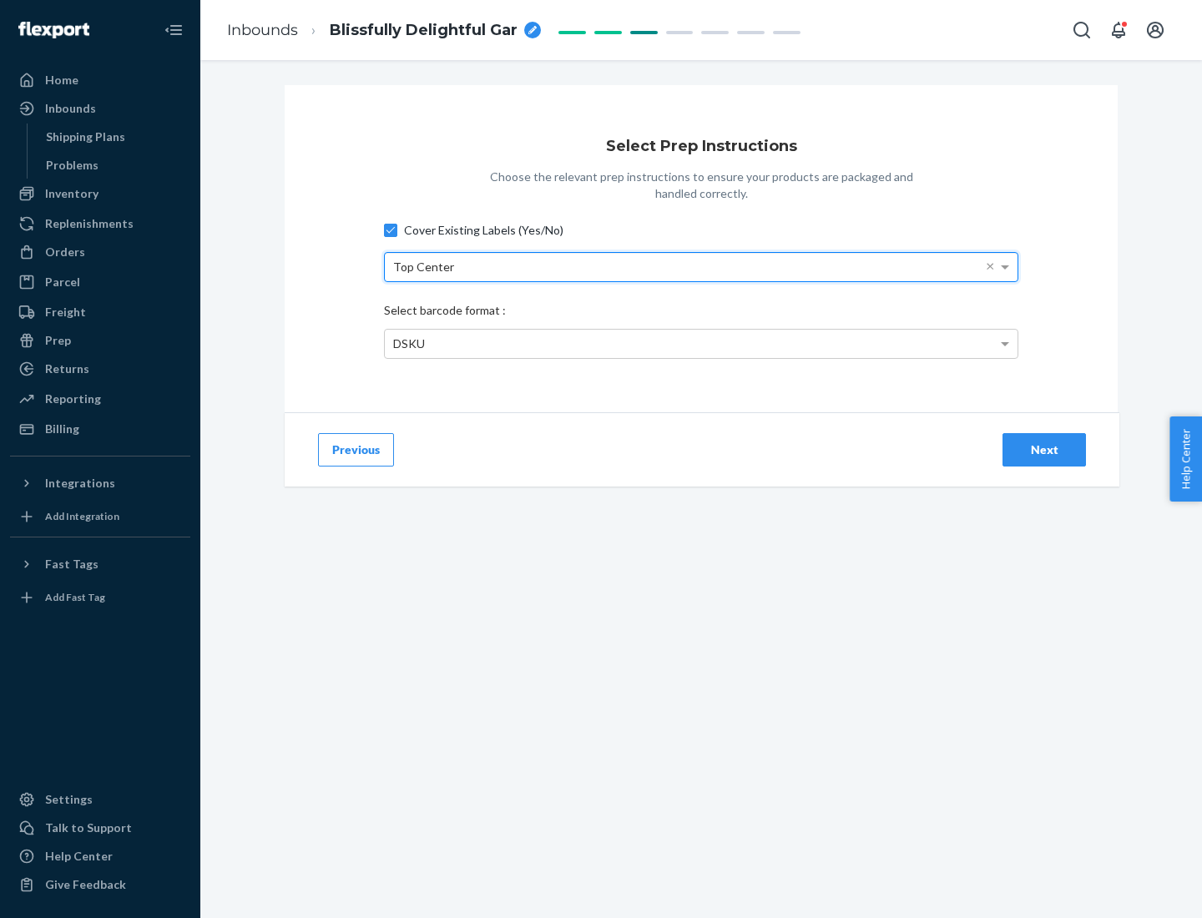
click at [701, 343] on div "DSKU" at bounding box center [701, 344] width 633 height 28
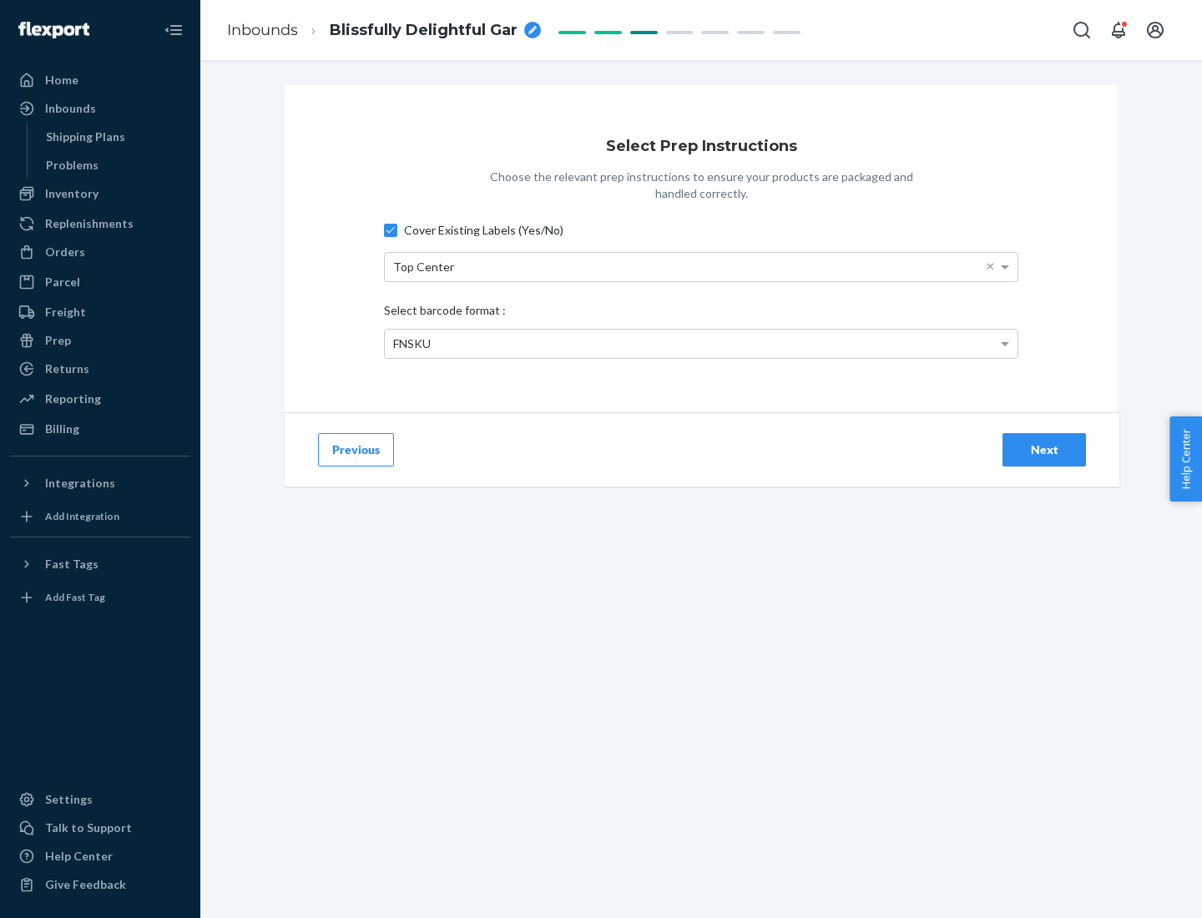
click at [1044, 449] on div "Next" at bounding box center [1044, 449] width 55 height 17
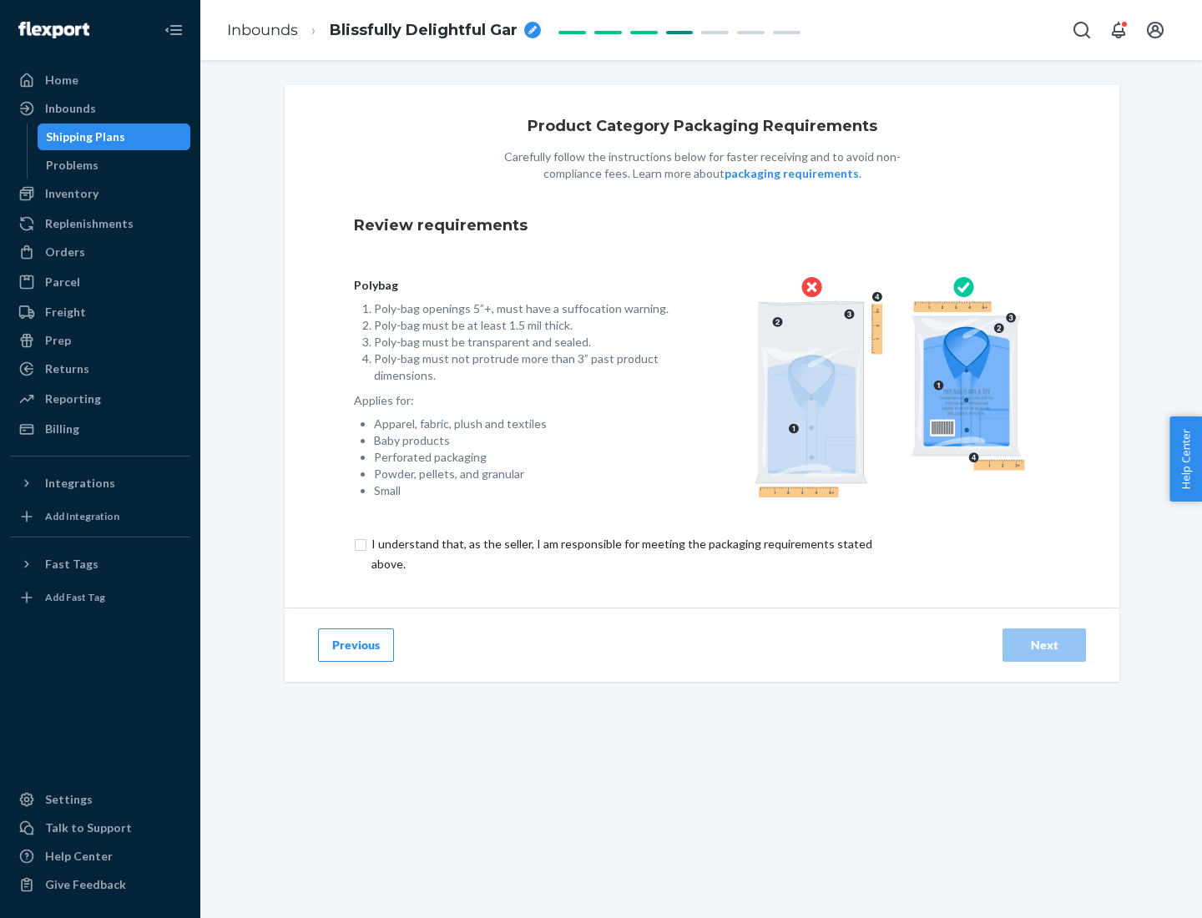
click at [620, 553] on input "checkbox" at bounding box center [631, 554] width 555 height 40
checkbox input "true"
click at [1044, 644] on div "Next" at bounding box center [1044, 645] width 55 height 17
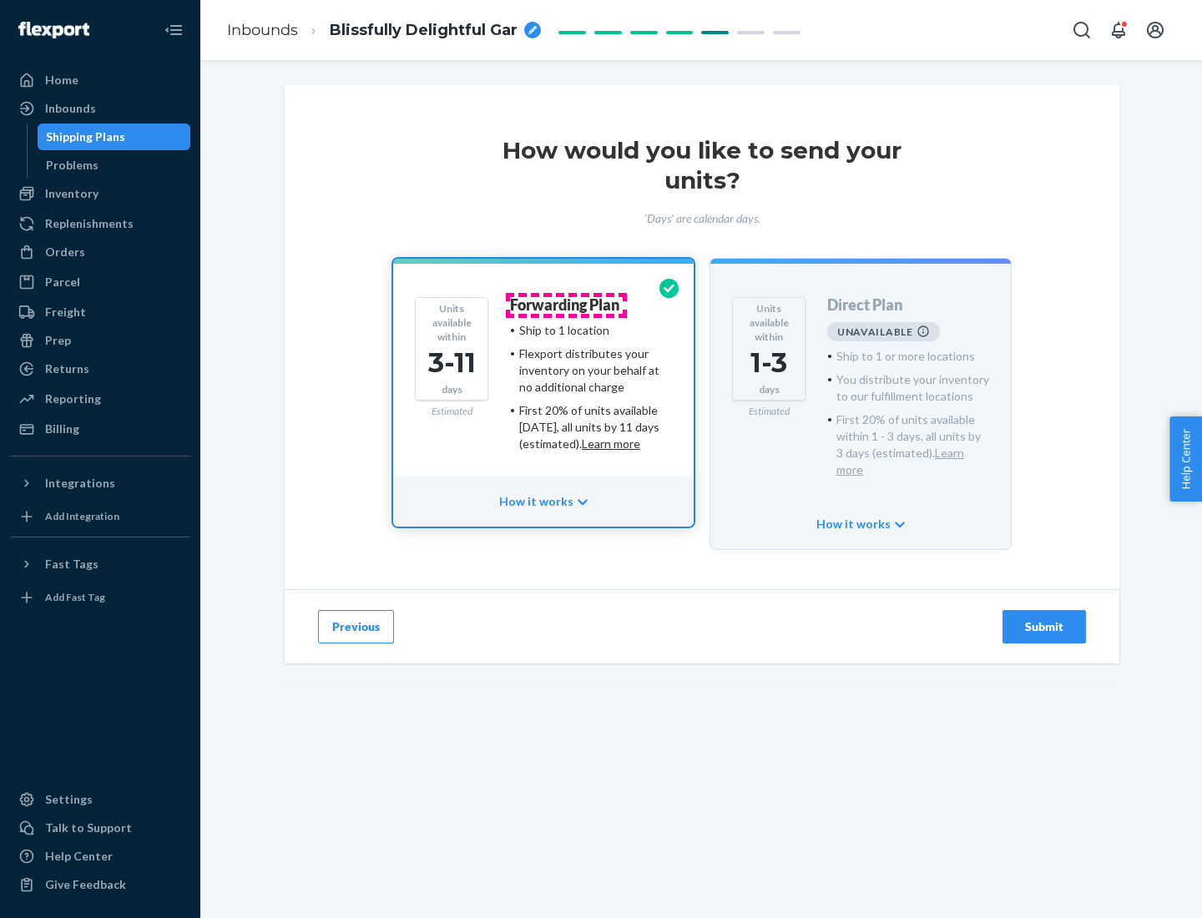
click at [566, 305] on h4 "Forwarding Plan" at bounding box center [564, 305] width 109 height 17
click at [1044, 618] on div "Submit" at bounding box center [1044, 626] width 55 height 17
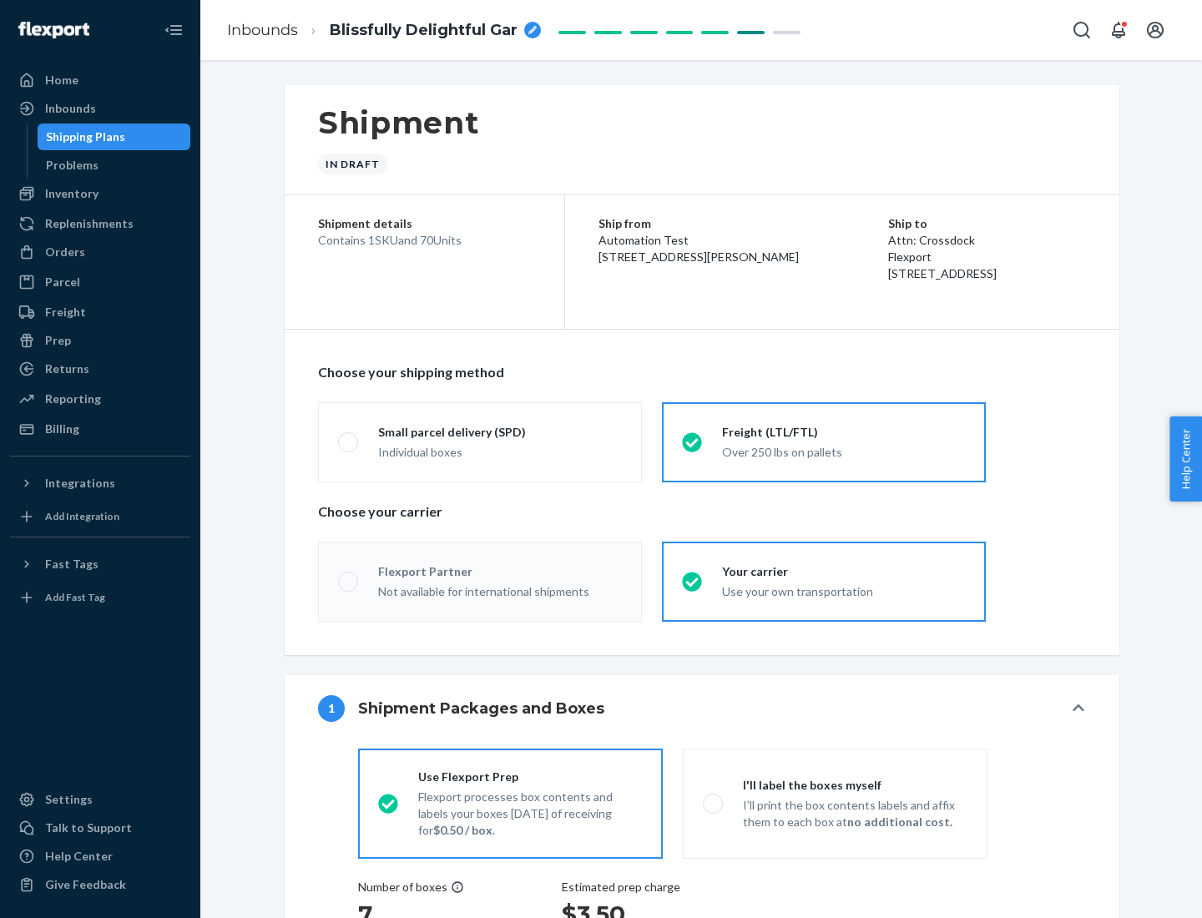
radio input "true"
radio input "false"
radio input "true"
radio input "false"
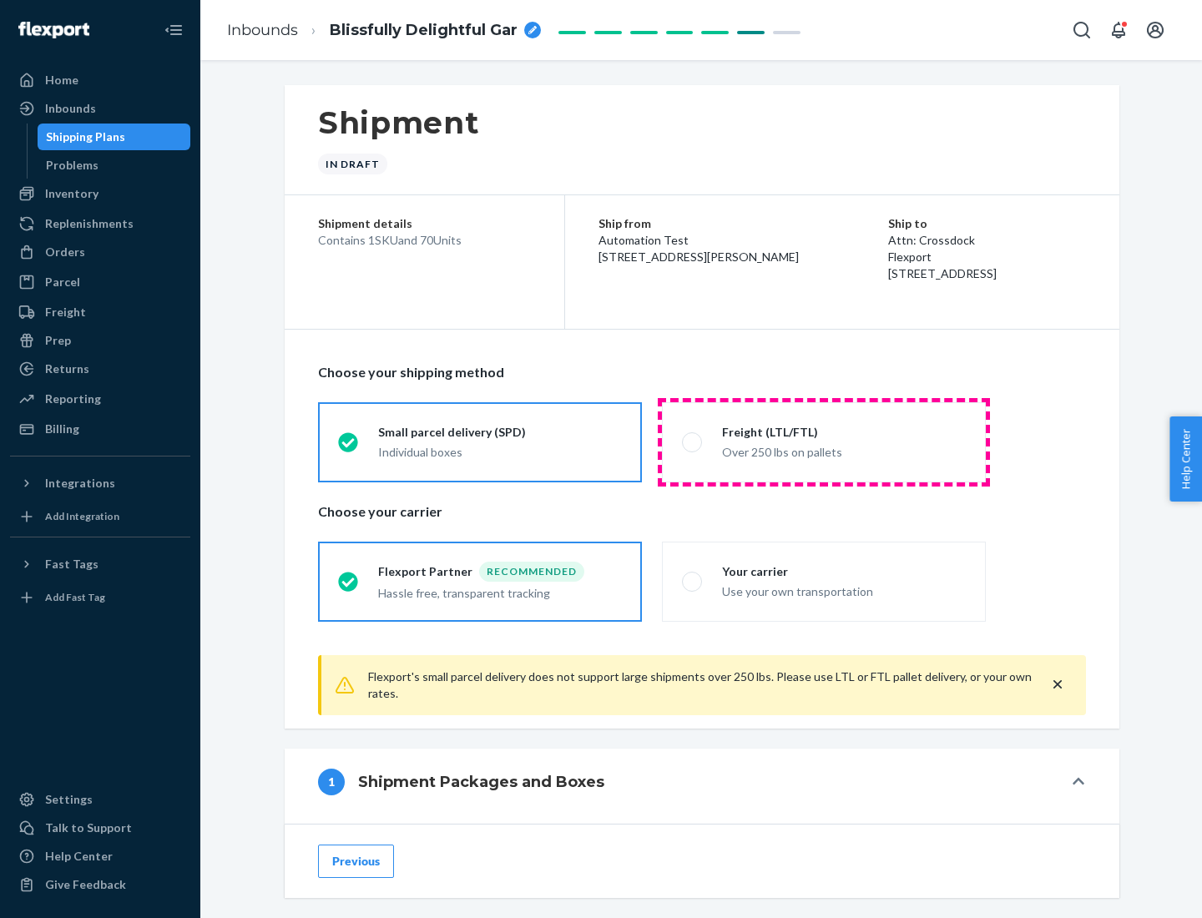
click at [824, 441] on div "Over 250 lbs on pallets" at bounding box center [844, 451] width 244 height 20
click at [693, 441] on input "Freight (LTL/FTL) Over 250 lbs on pallets" at bounding box center [687, 441] width 11 height 11
radio input "true"
radio input "false"
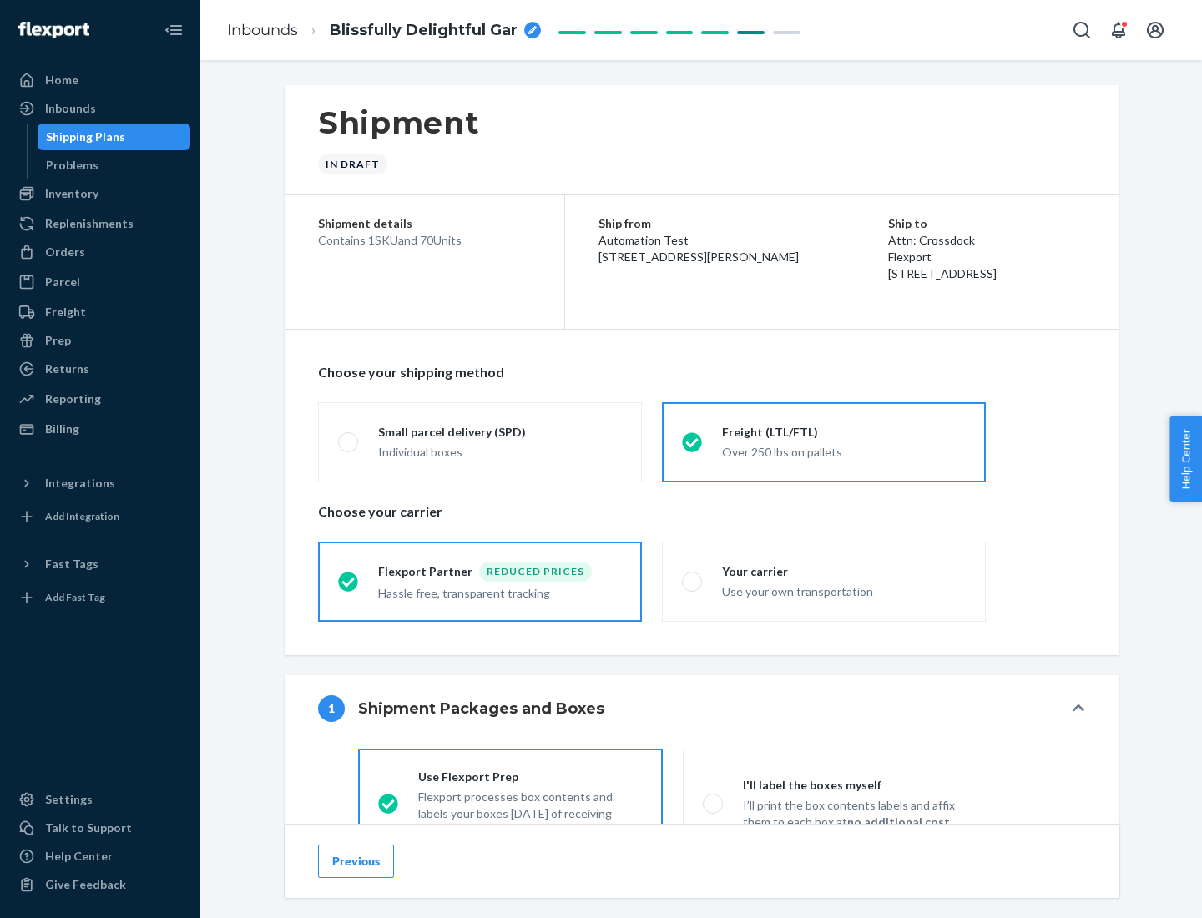
scroll to position [93, 0]
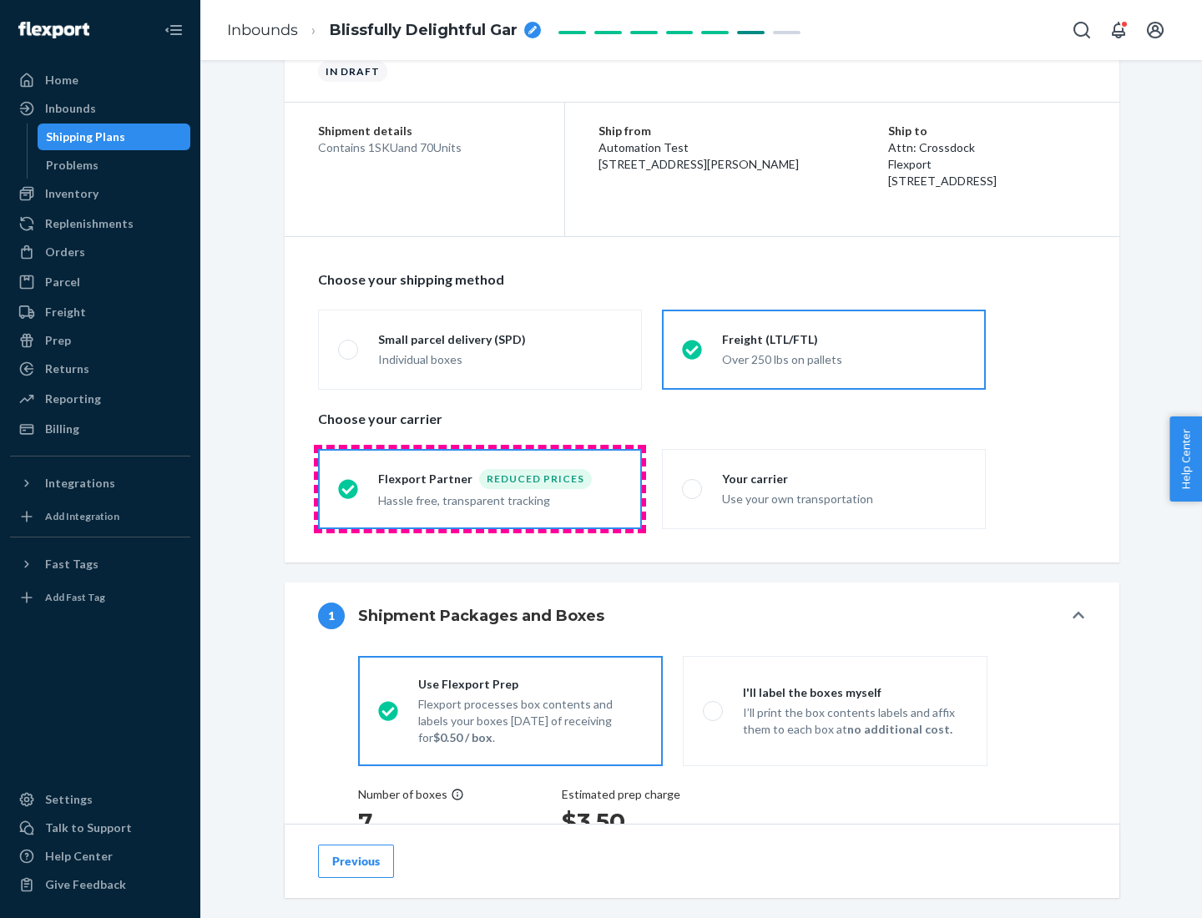
click at [480, 489] on div "Hassle free, transparent tracking" at bounding box center [500, 499] width 244 height 20
click at [349, 488] on input "Flexport Partner Reduced prices Hassle free, transparent tracking" at bounding box center [343, 488] width 11 height 11
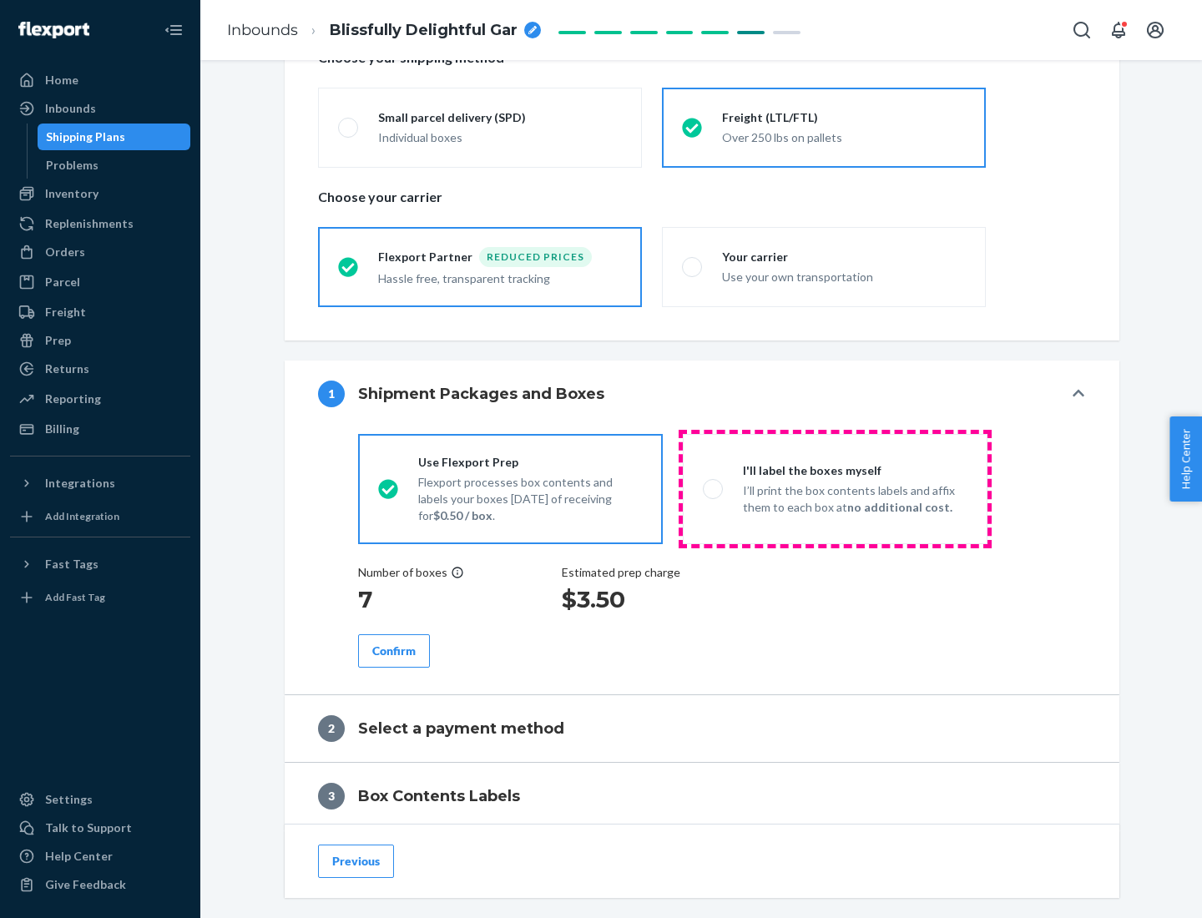
click at [835, 488] on p "I’ll print the box contents labels and affix them to each box at no additional …" at bounding box center [855, 498] width 225 height 33
click at [714, 488] on input "I'll label the boxes myself I’ll print the box contents labels and affix them t…" at bounding box center [708, 488] width 11 height 11
radio input "true"
radio input "false"
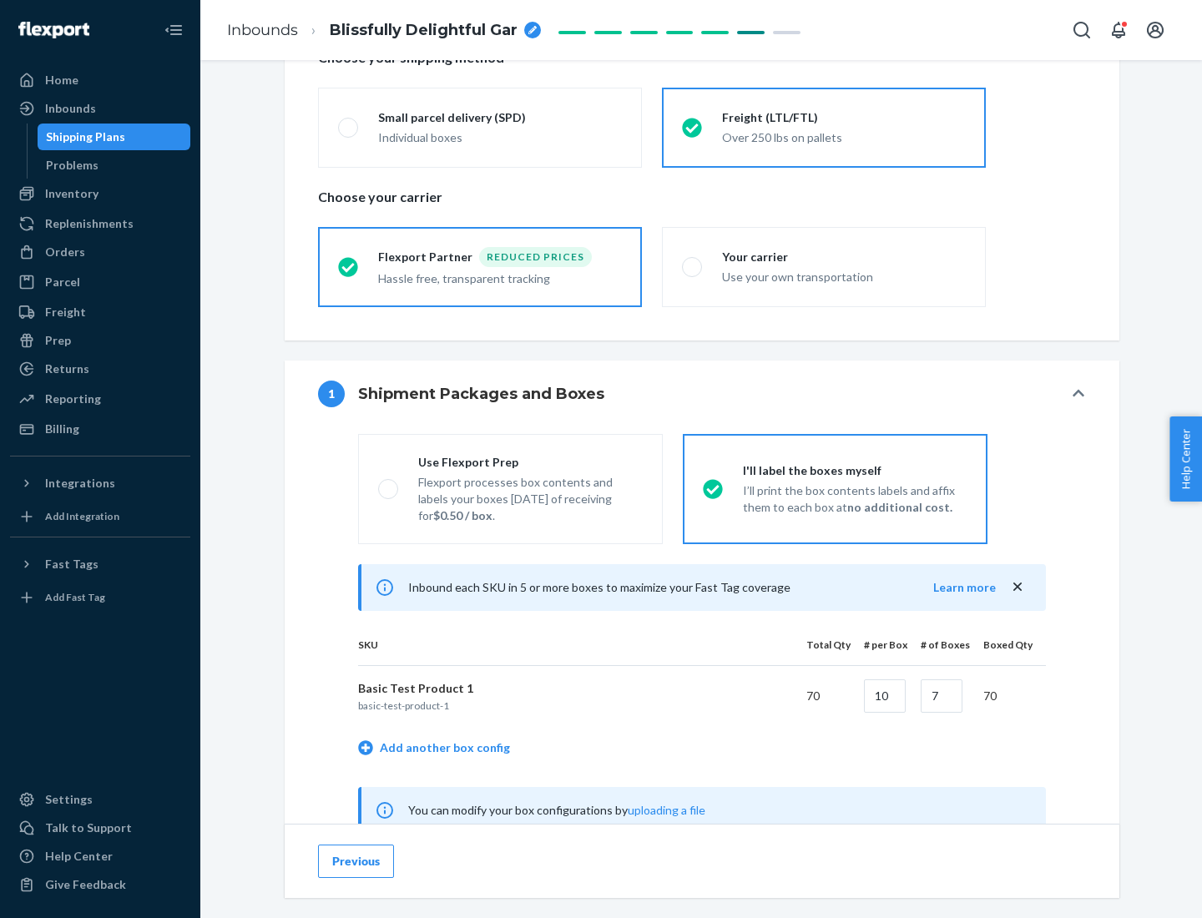
scroll to position [522, 0]
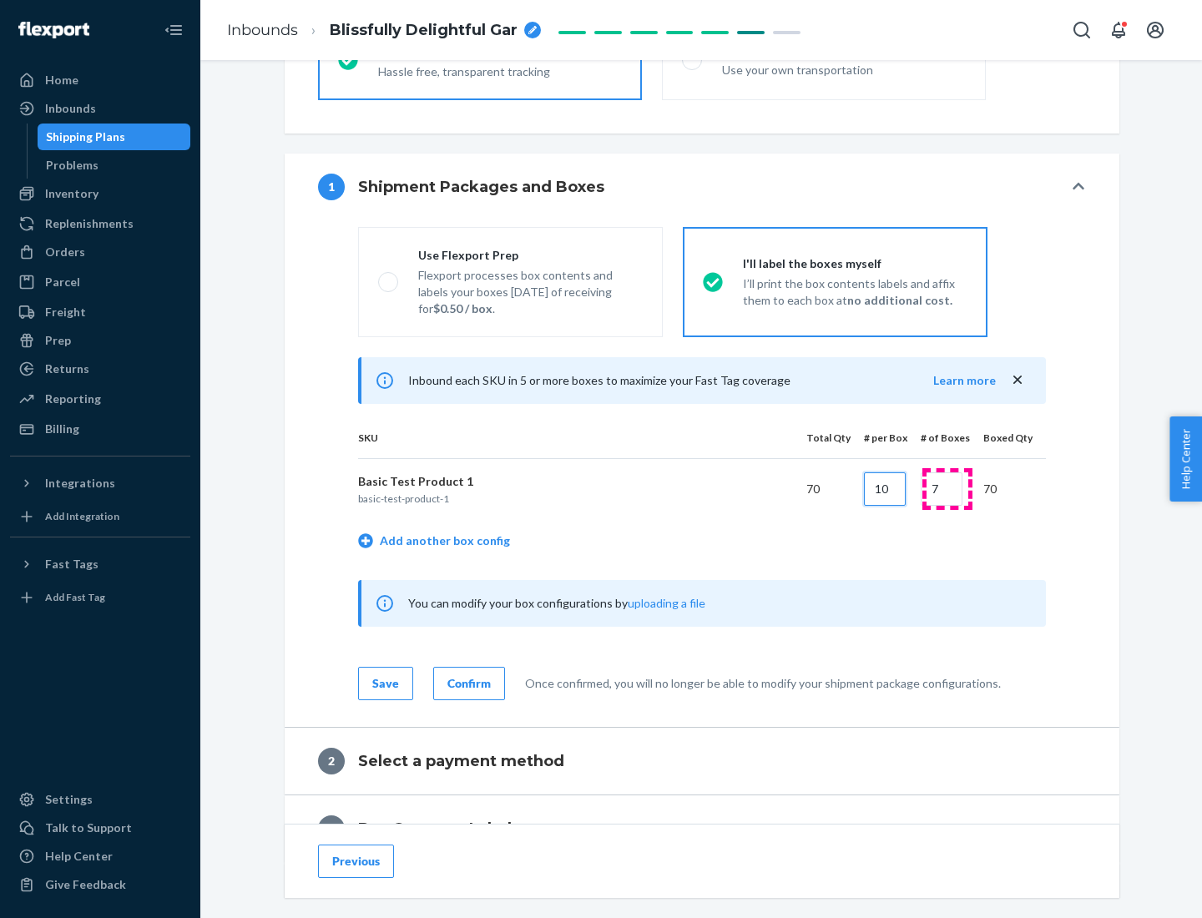
type input "10"
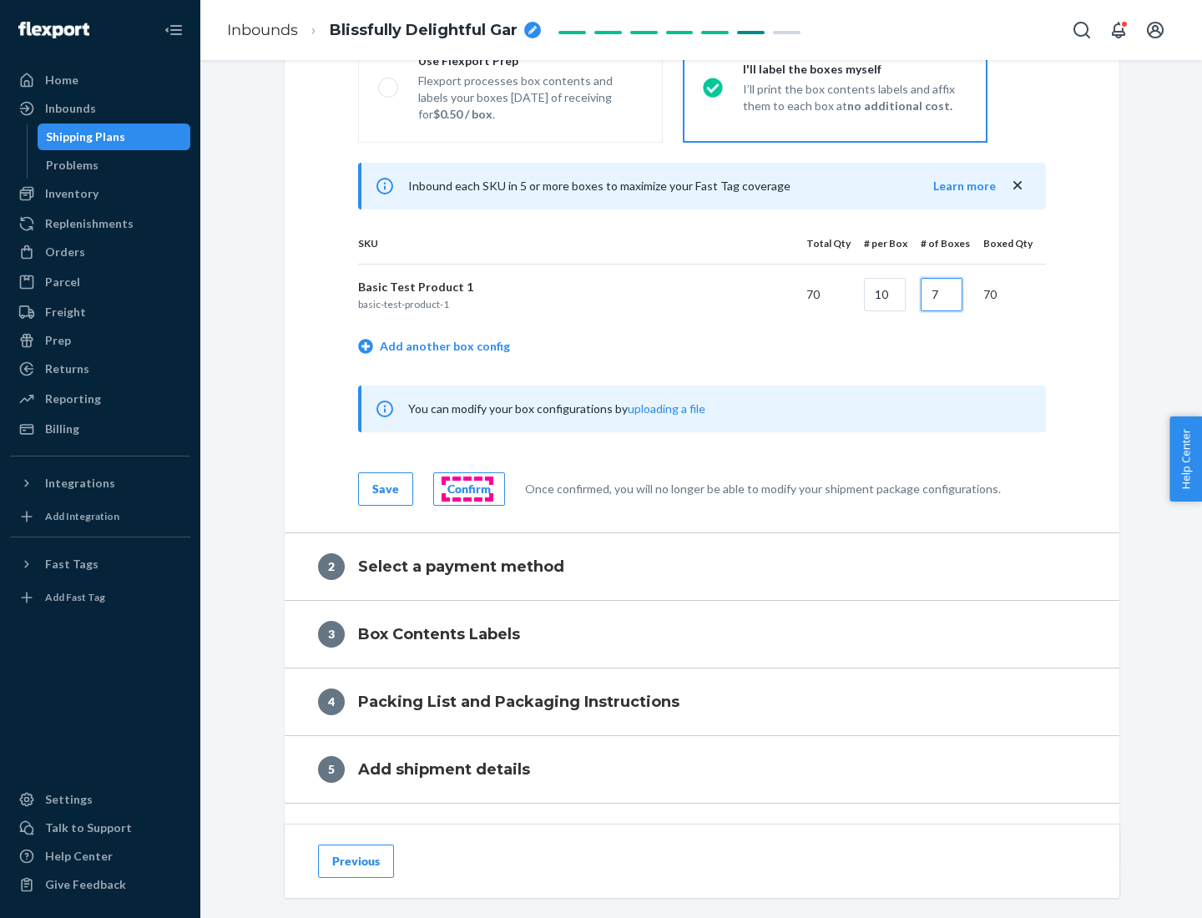
type input "7"
click at [467, 488] on div "Confirm" at bounding box center [468, 489] width 43 height 17
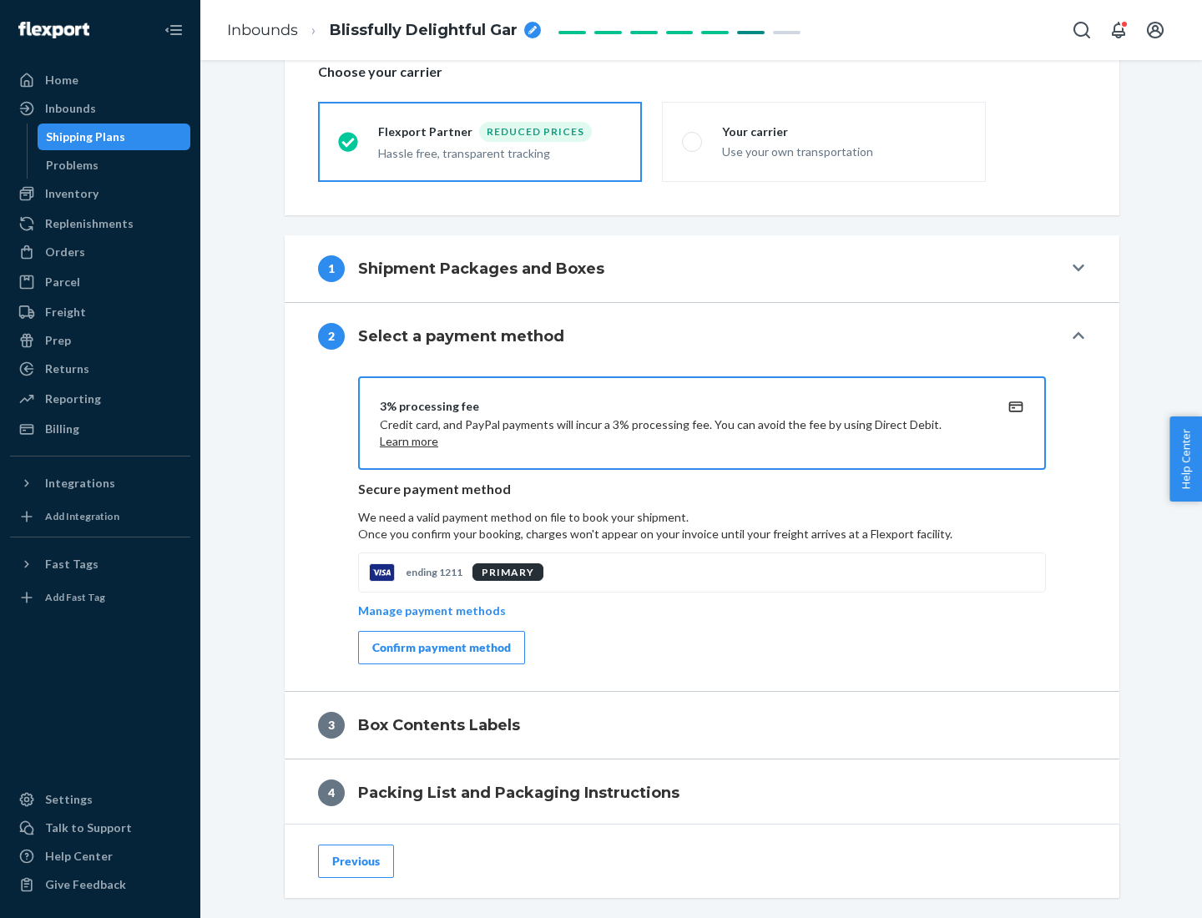
scroll to position [598, 0]
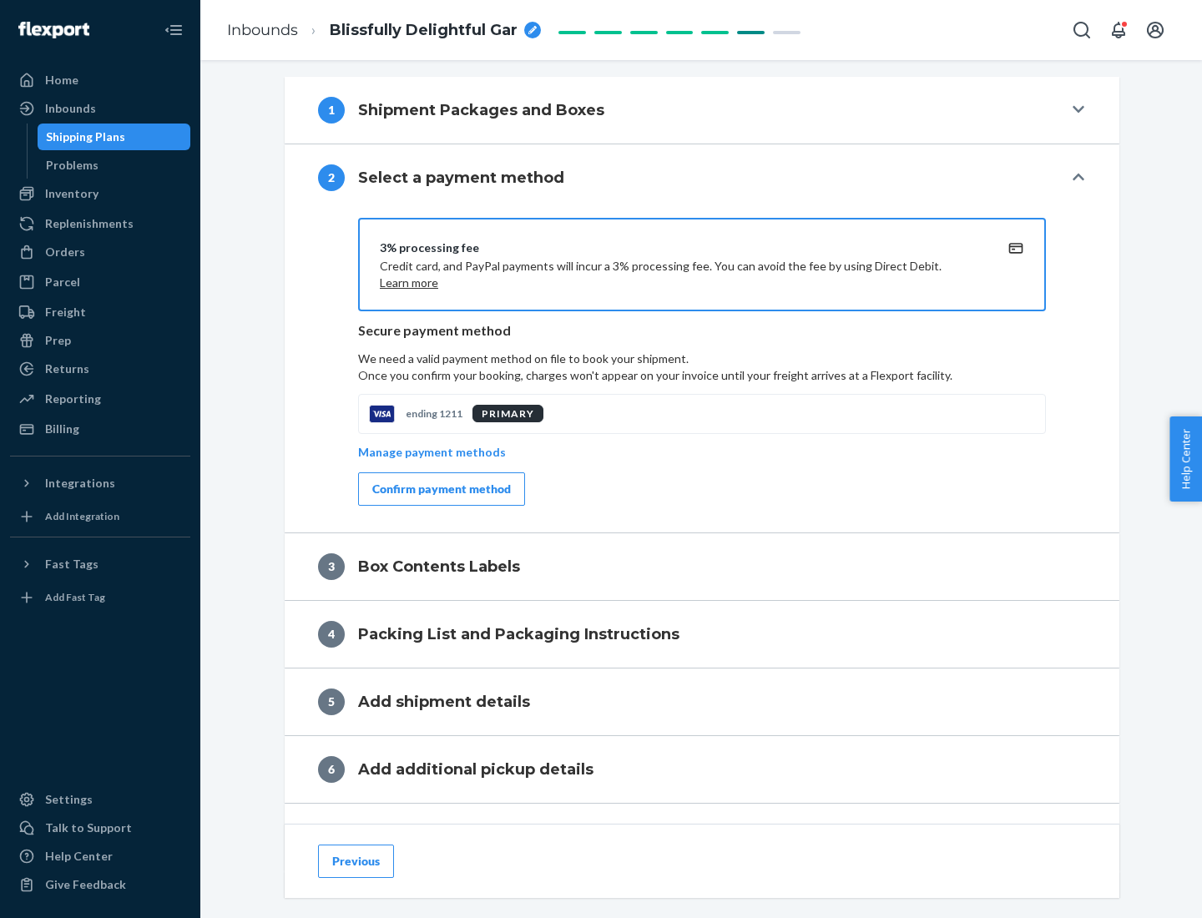
click at [440, 489] on div "Confirm payment method" at bounding box center [441, 489] width 139 height 17
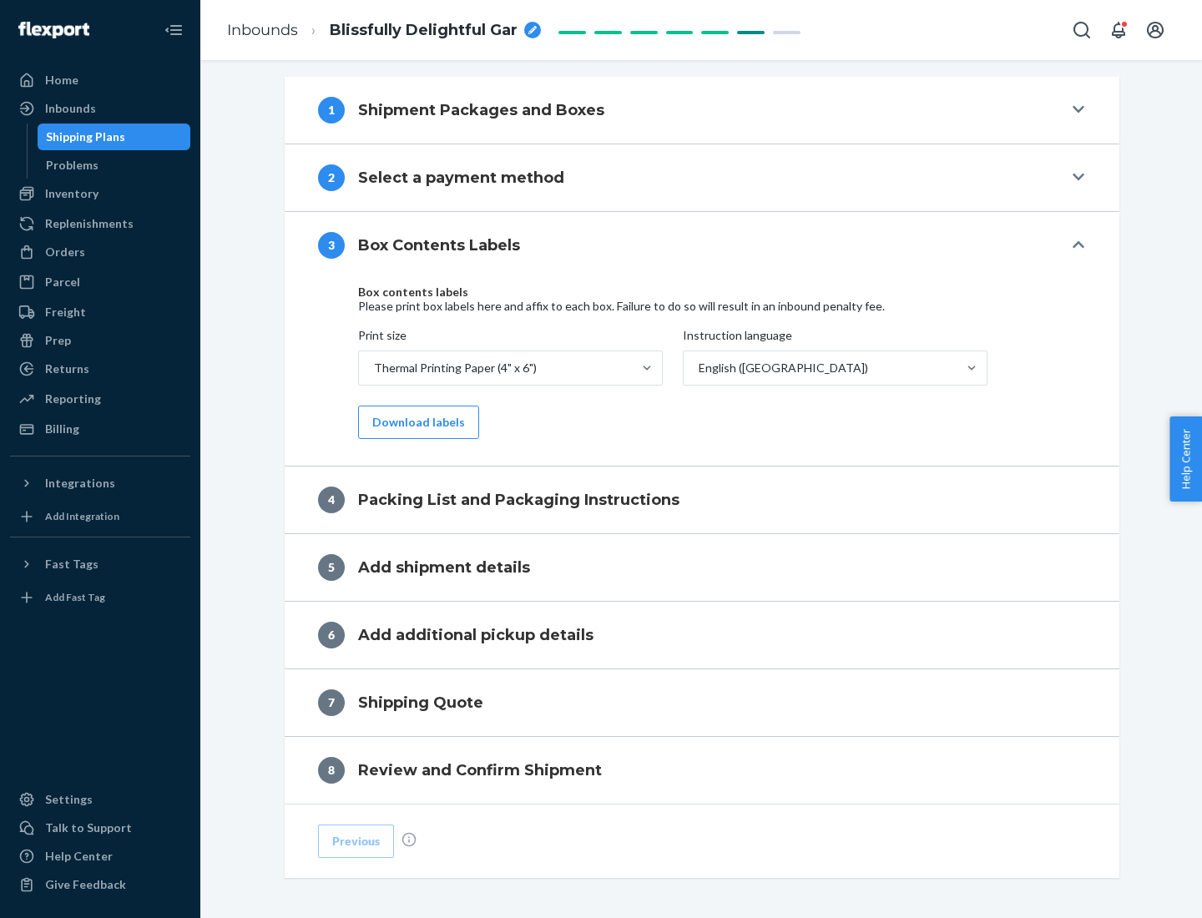
scroll to position [532, 0]
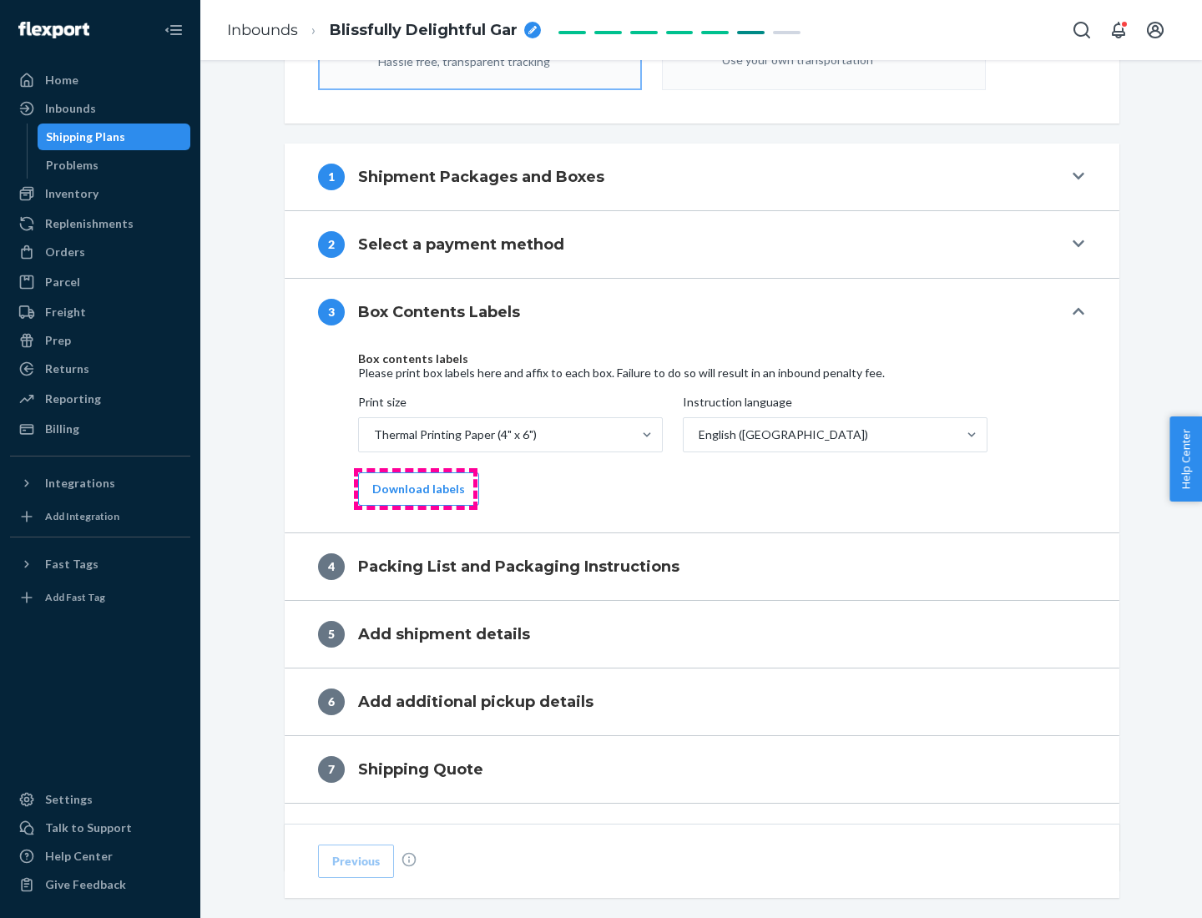
click at [415, 489] on button "Download labels" at bounding box center [418, 488] width 121 height 33
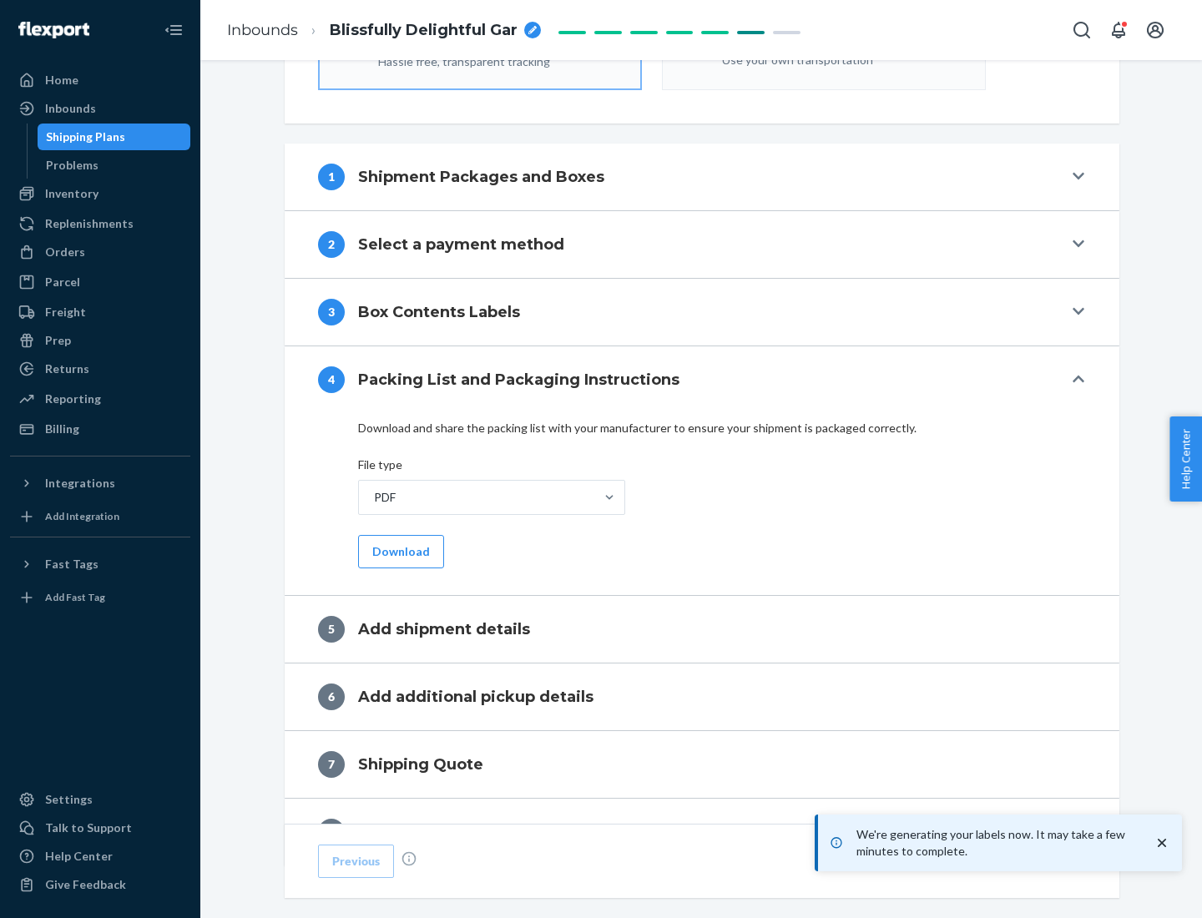
scroll to position [594, 0]
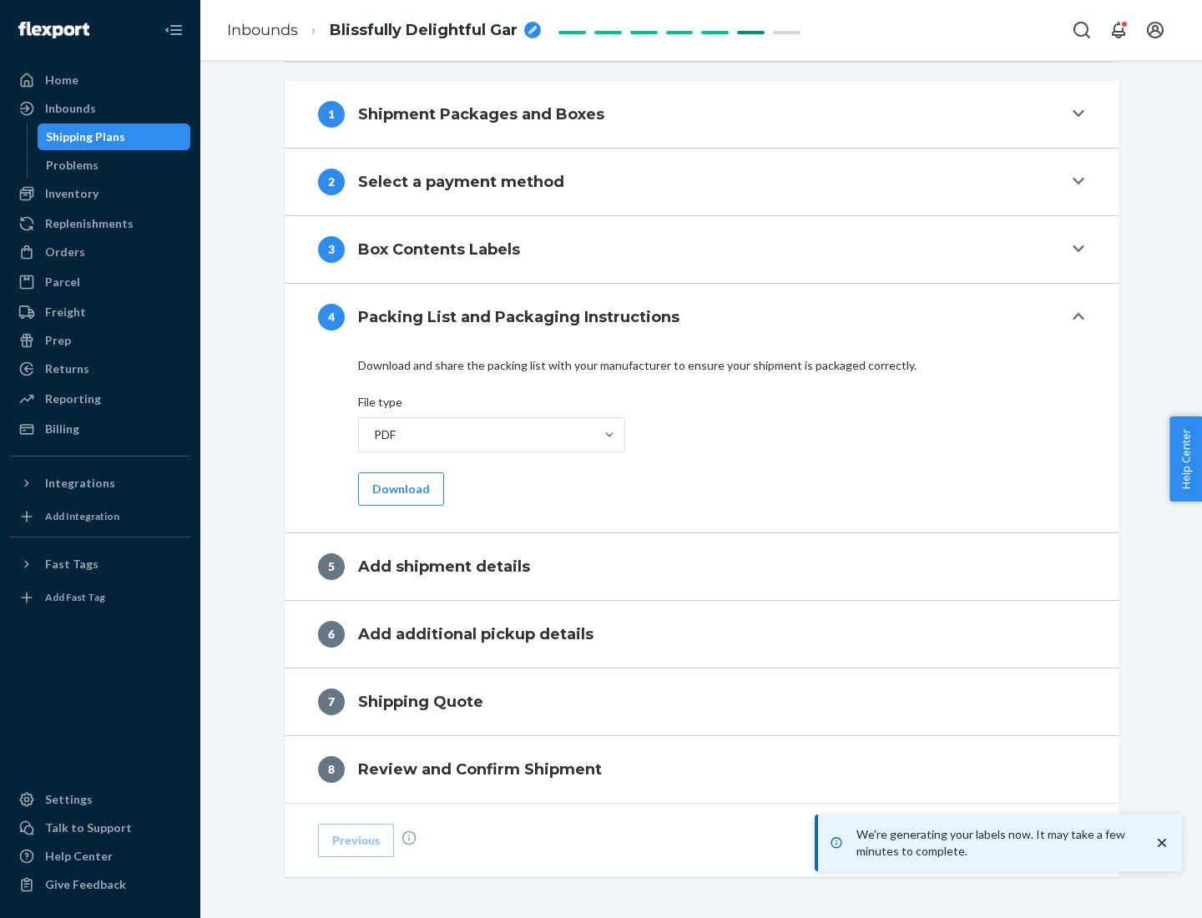
click at [399, 488] on button "Download" at bounding box center [401, 488] width 86 height 33
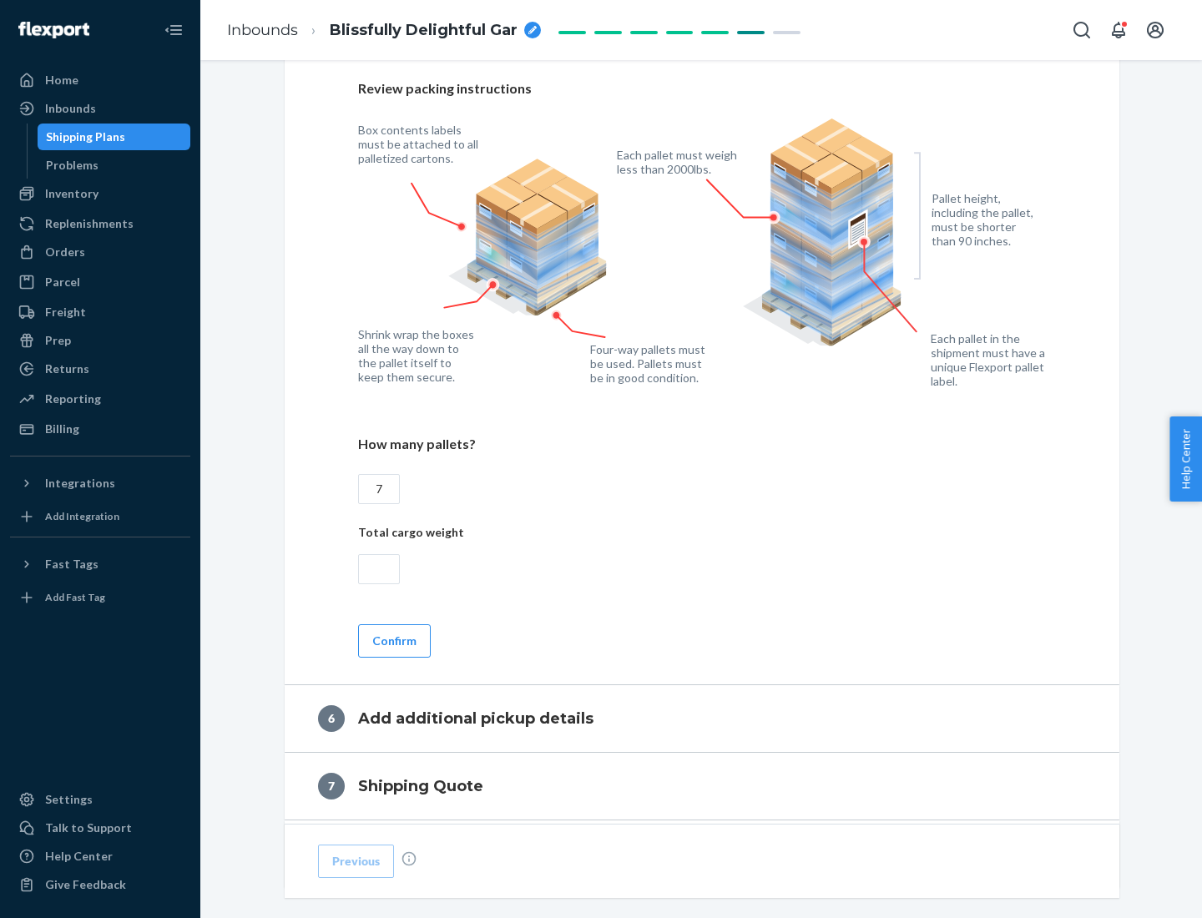
scroll to position [1151, 0]
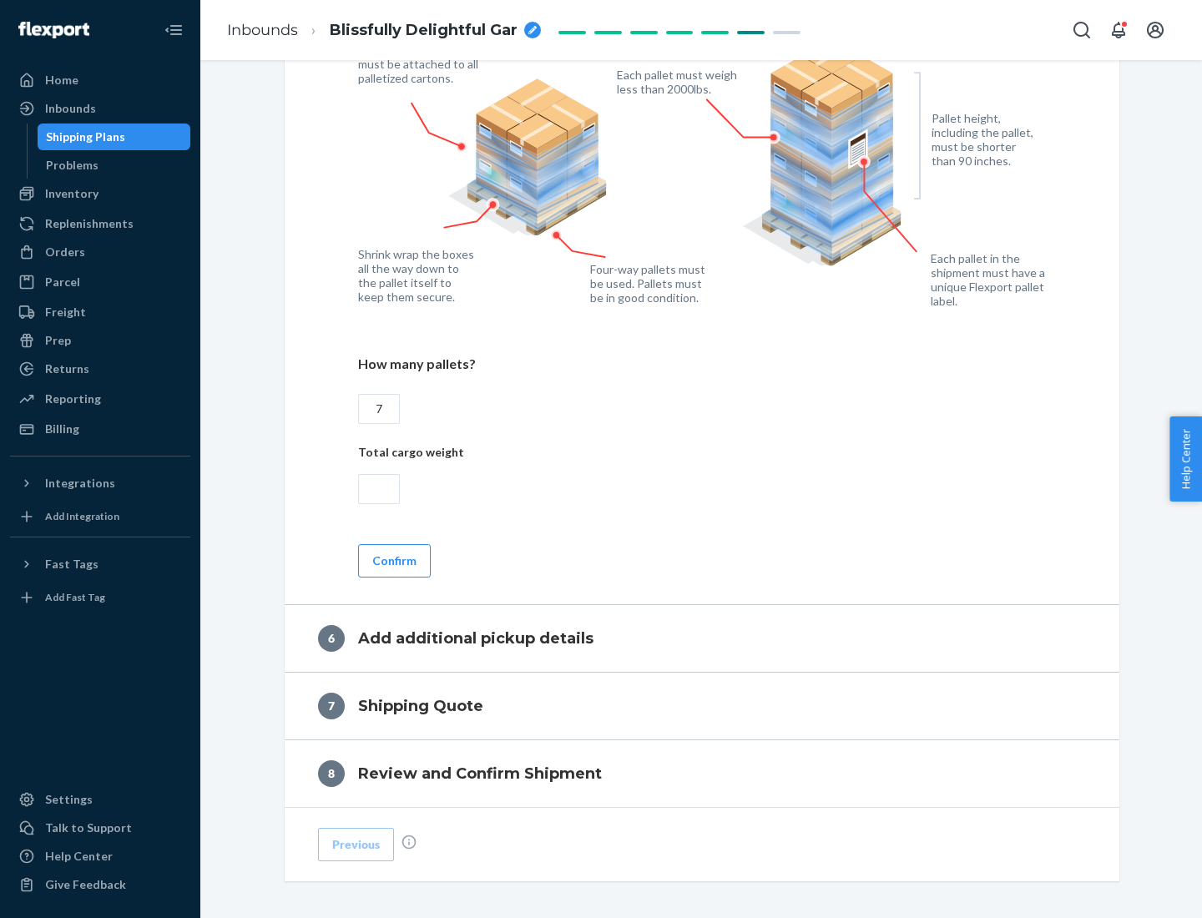
type input "7"
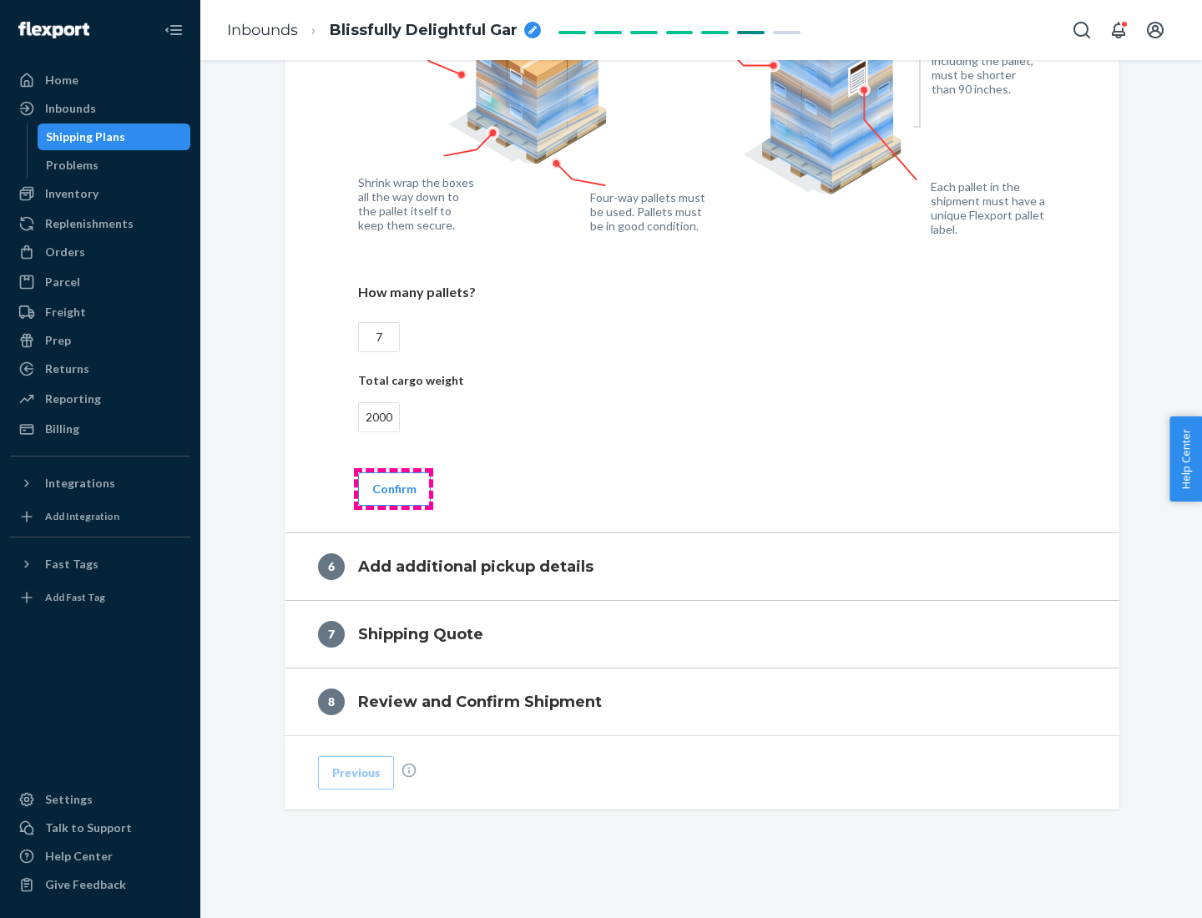
type input "2000"
click at [393, 488] on button "Confirm" at bounding box center [394, 488] width 73 height 33
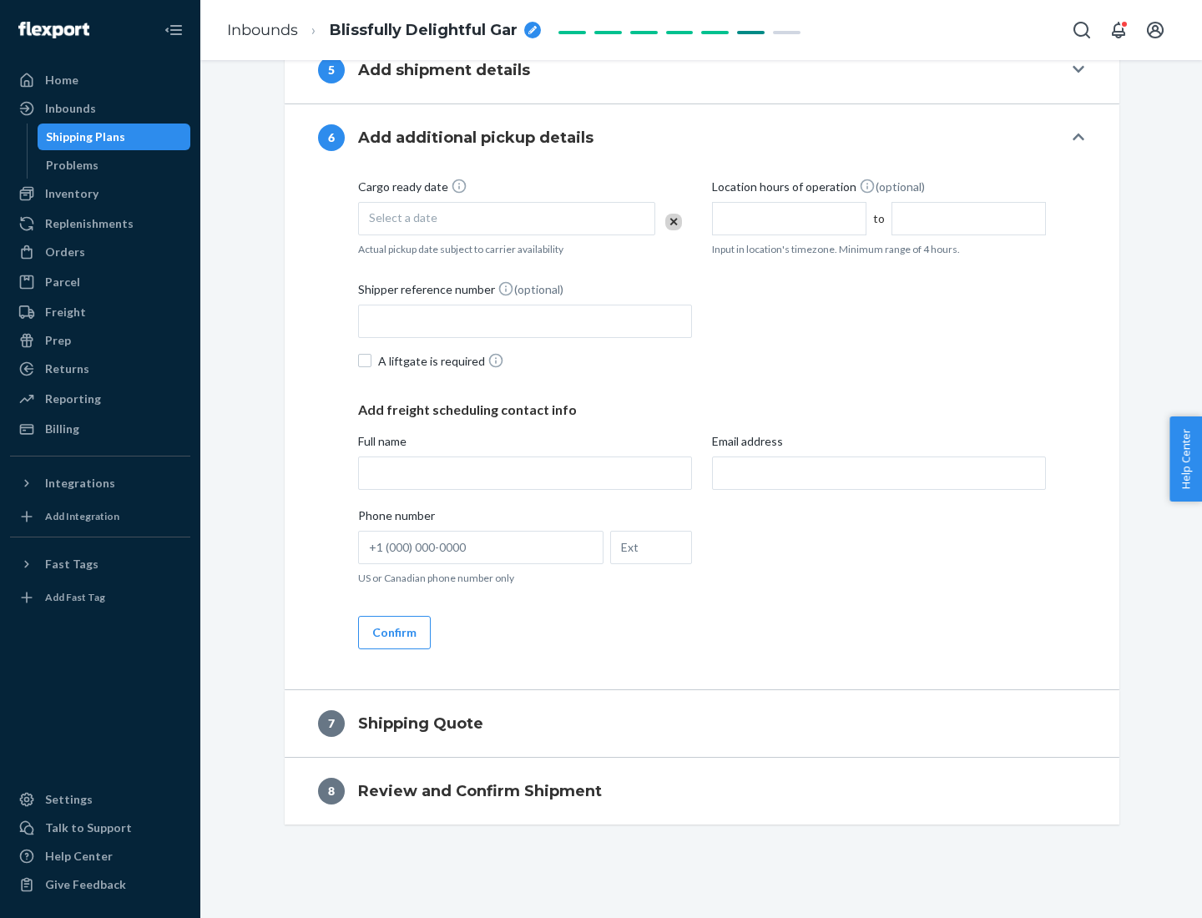
scroll to position [638, 0]
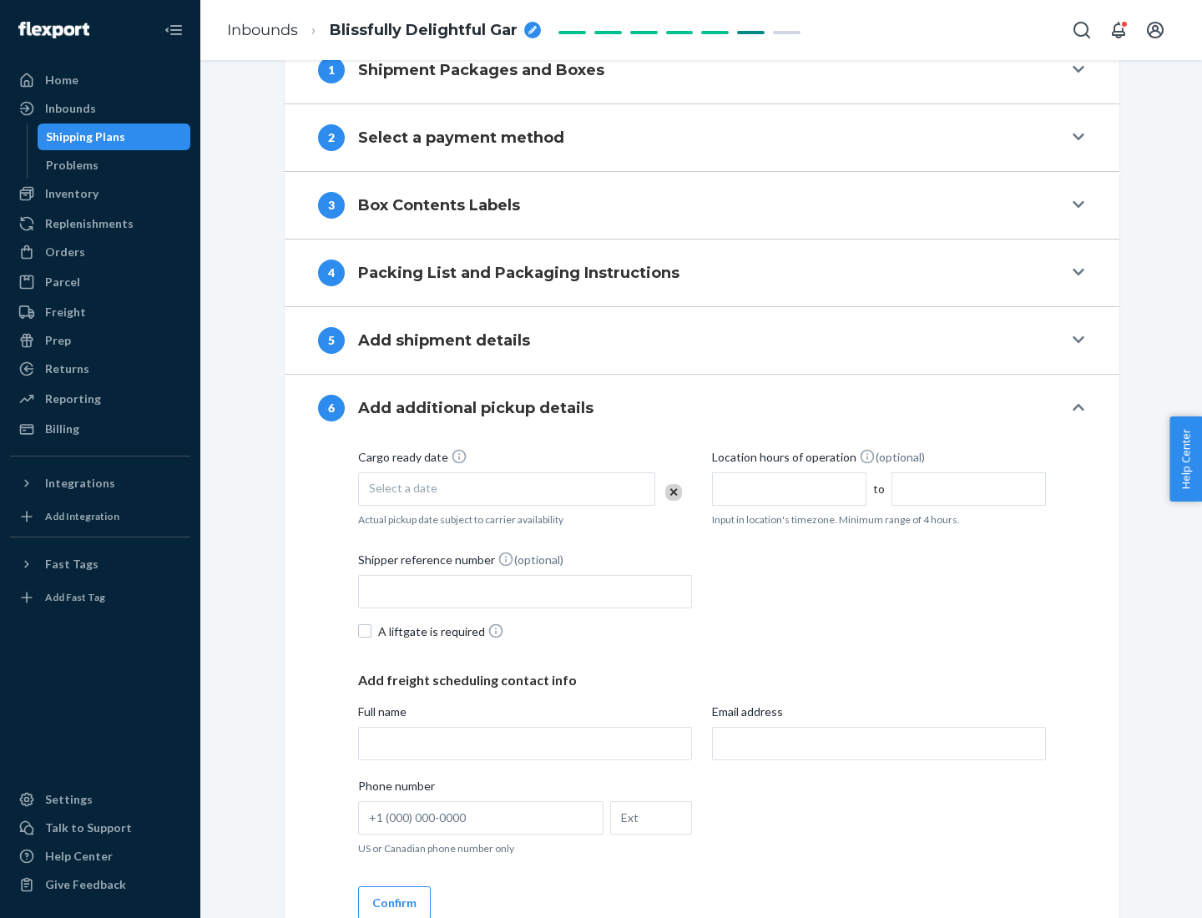
click at [507, 488] on div "Select a date" at bounding box center [506, 488] width 297 height 33
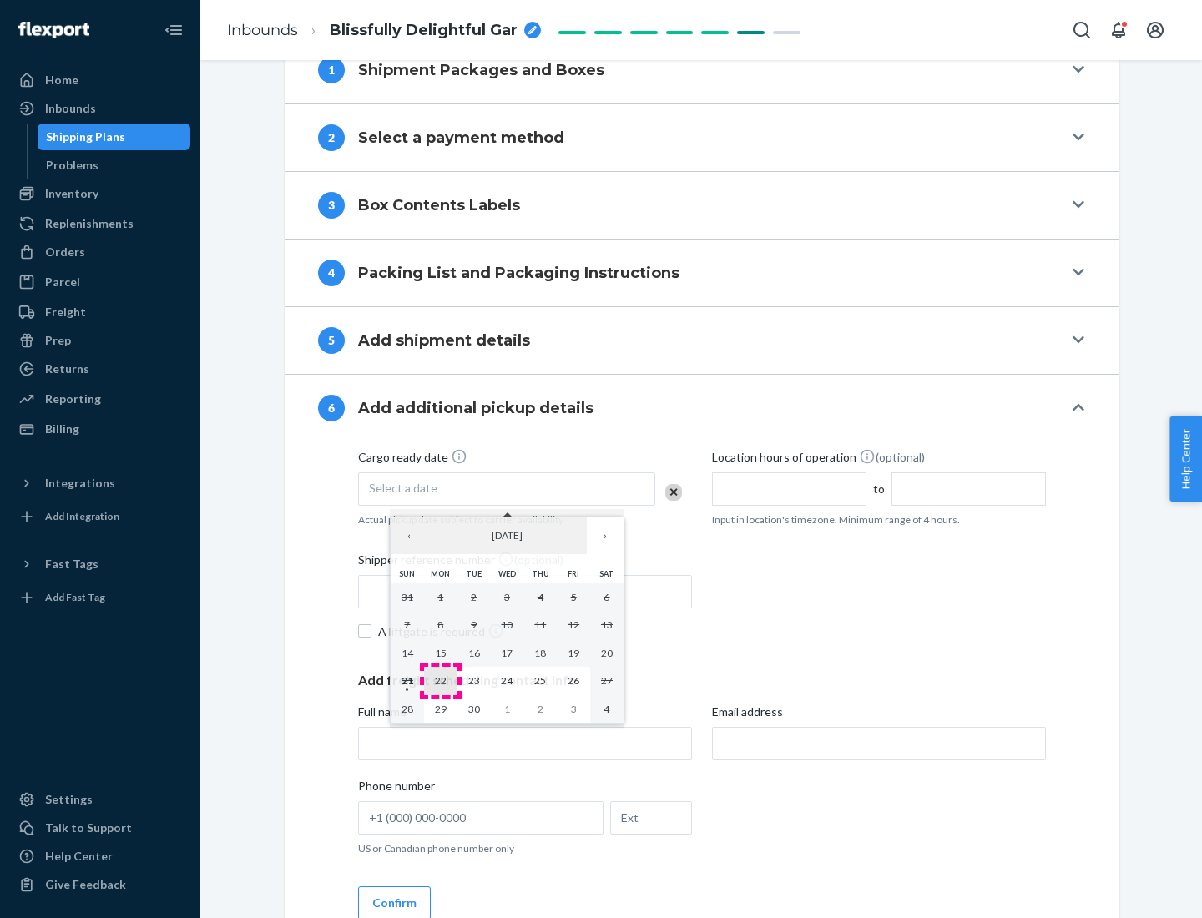
click at [440, 680] on abbr "22" at bounding box center [441, 680] width 12 height 13
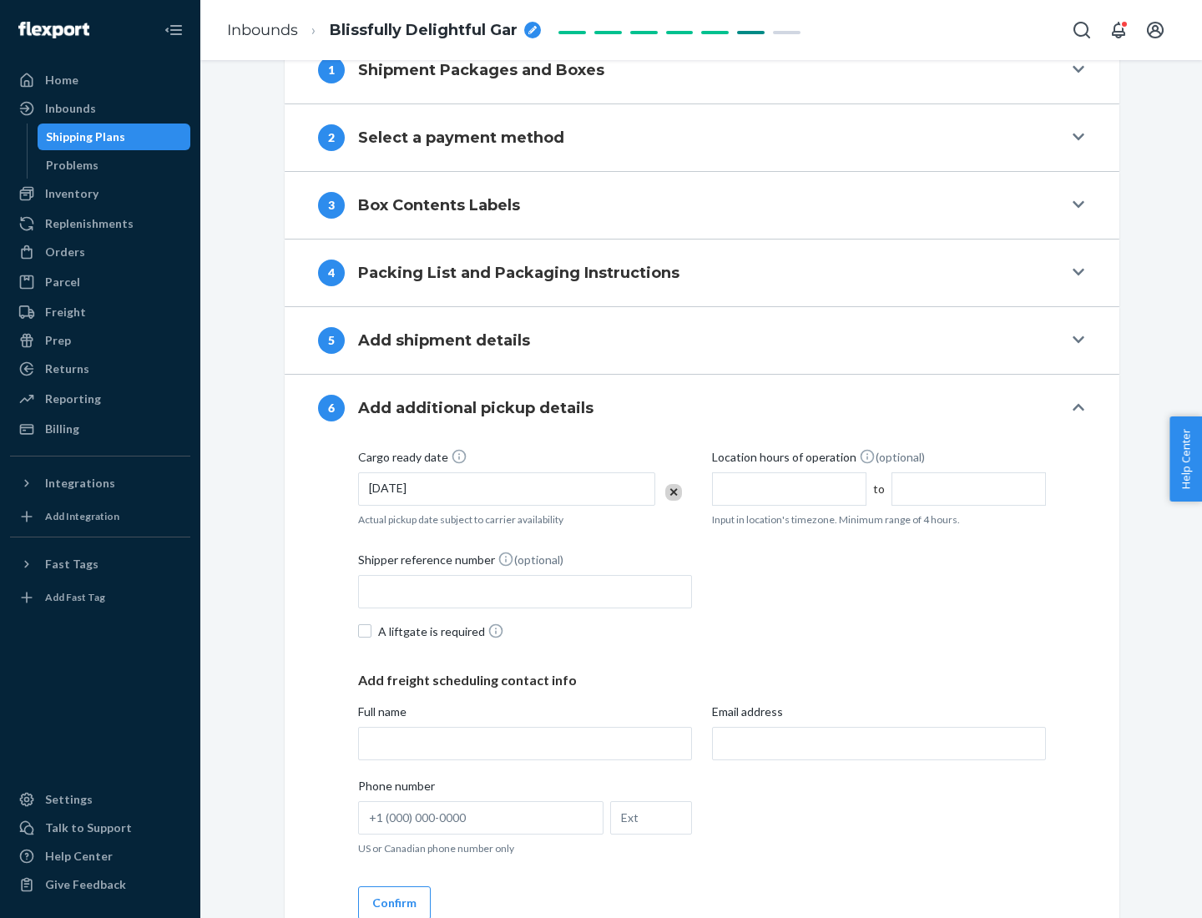
scroll to position [893, 0]
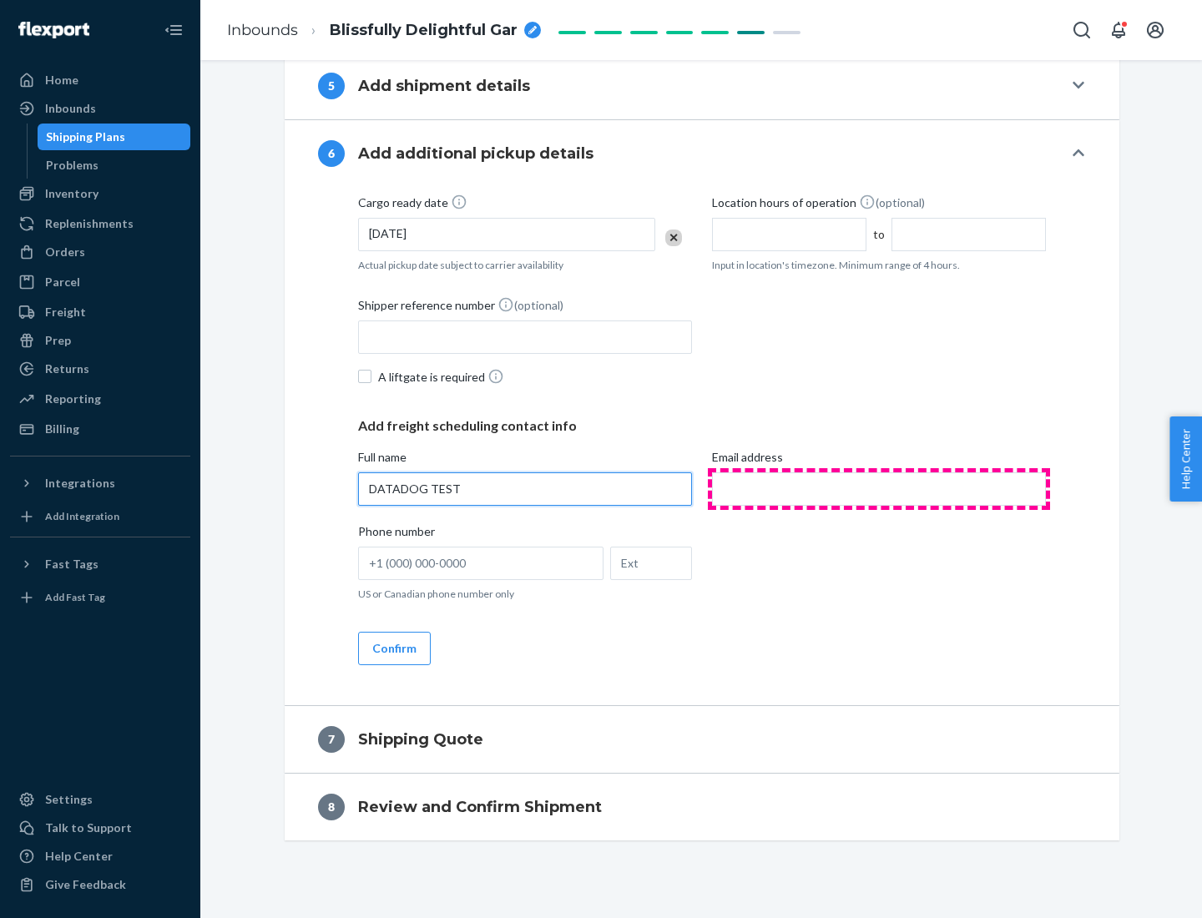
type input "DATADOG TEST"
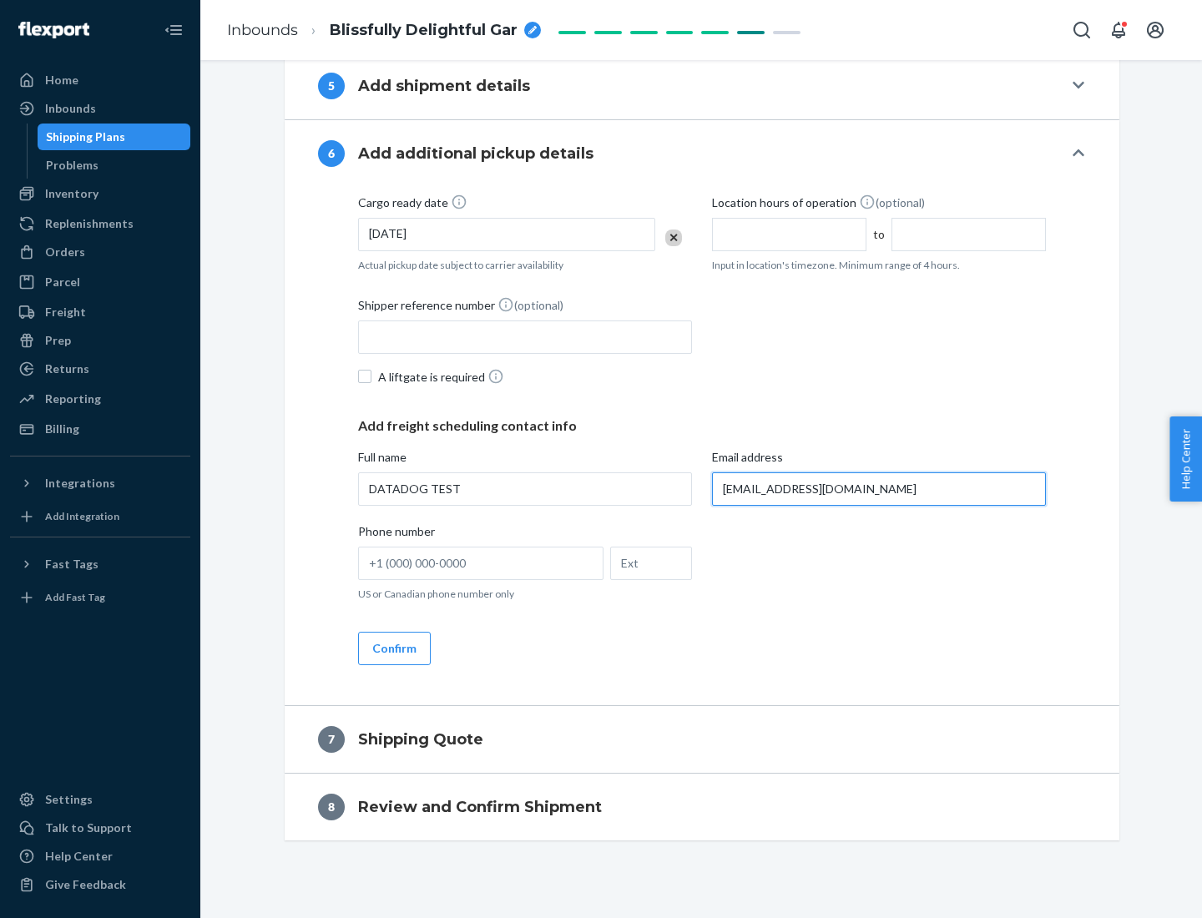
scroll to position [909, 0]
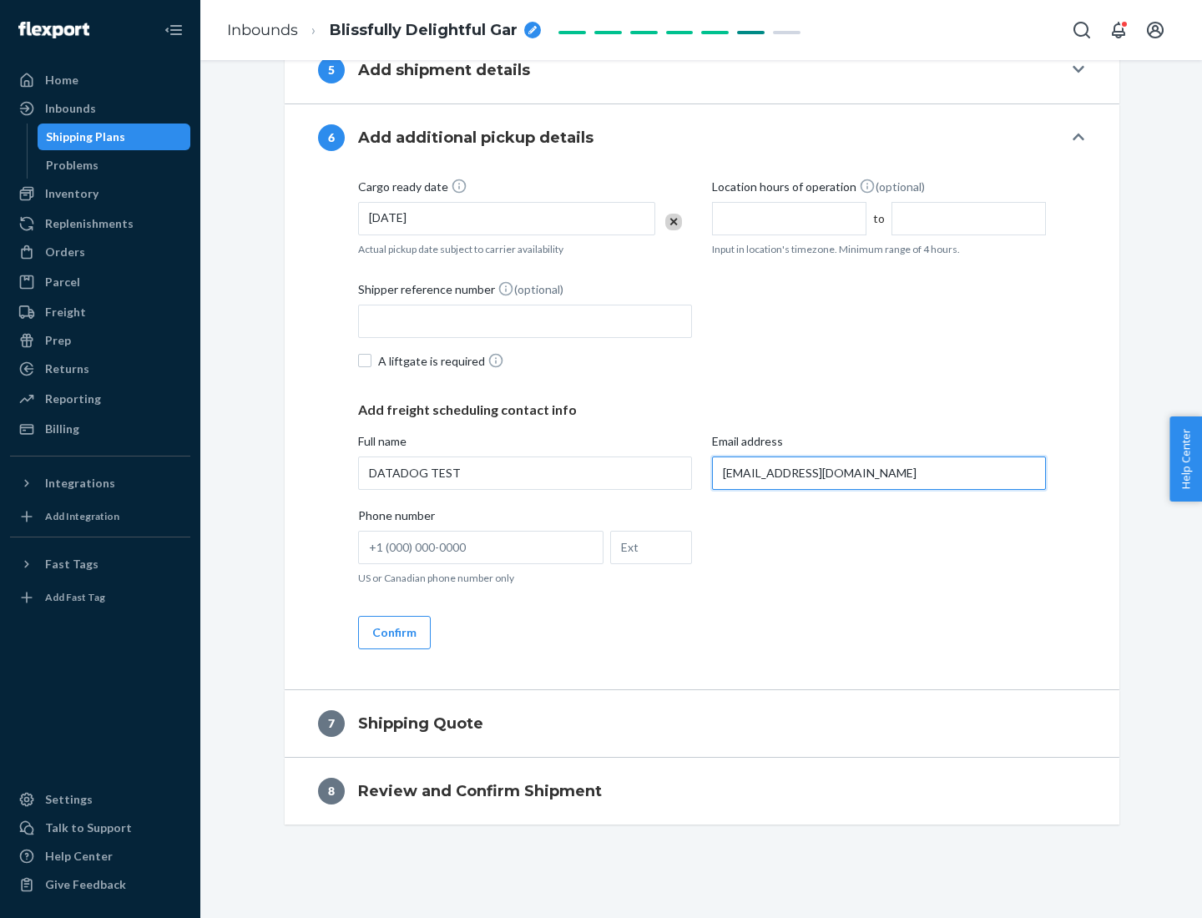
type input "[EMAIL_ADDRESS][DOMAIN_NAME]"
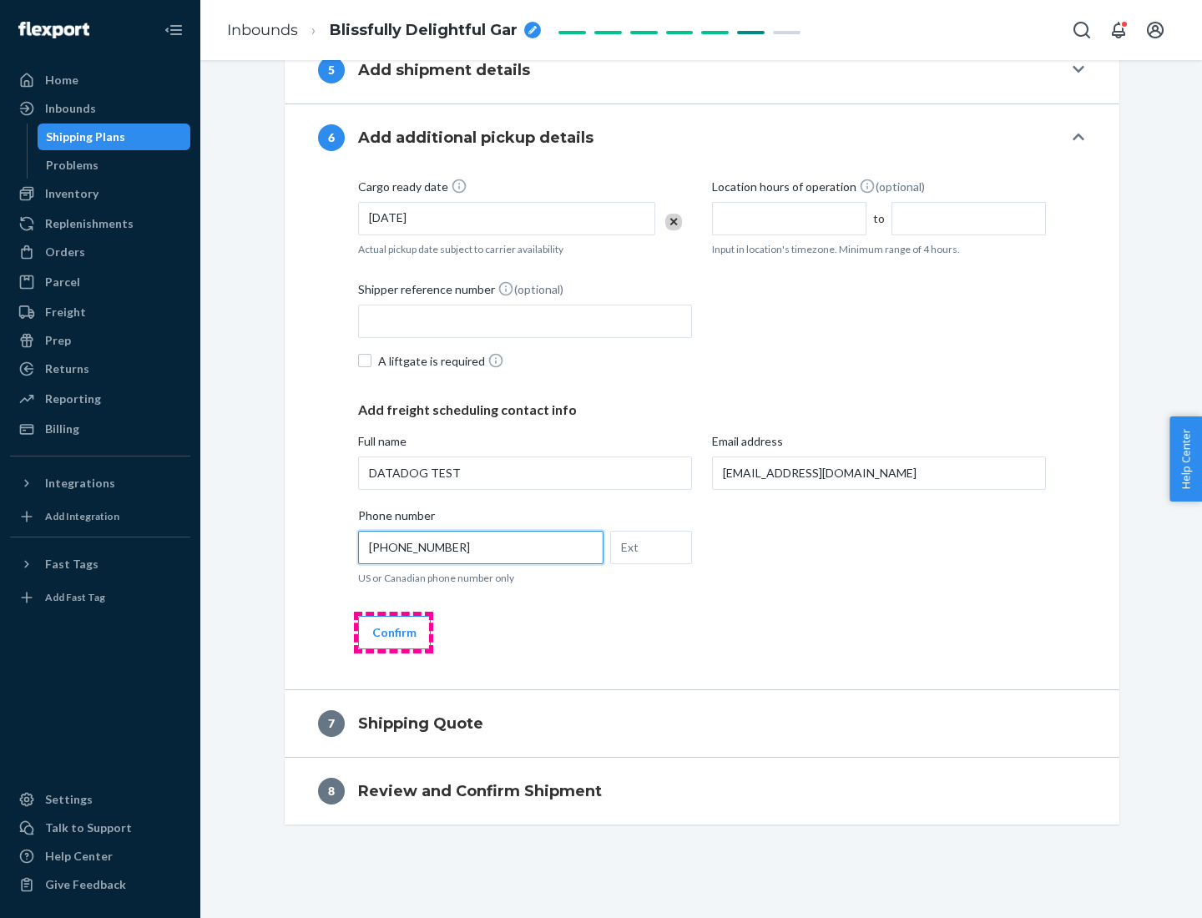
type input "[PHONE_NUMBER]"
click at [393, 632] on button "Confirm" at bounding box center [394, 632] width 73 height 33
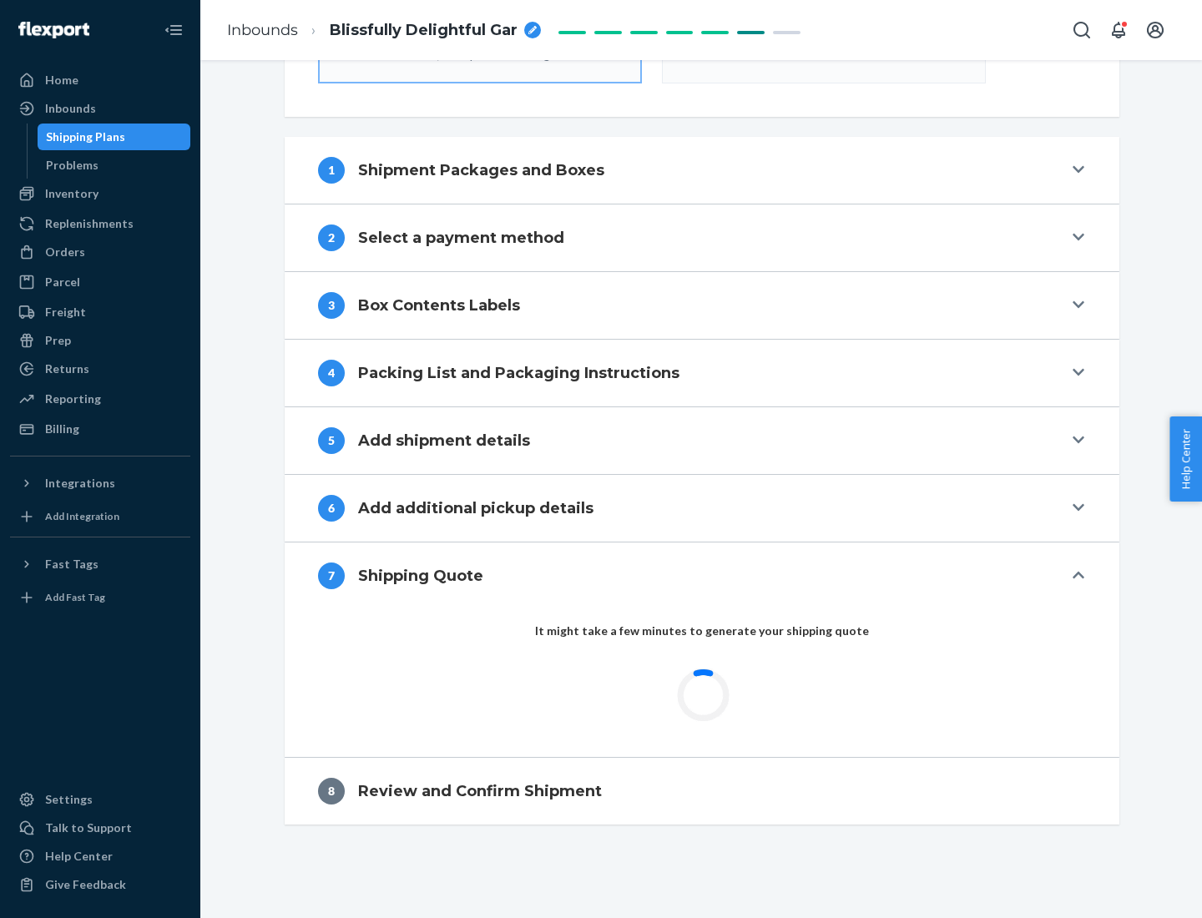
scroll to position [598, 0]
